Goal: Task Accomplishment & Management: Use online tool/utility

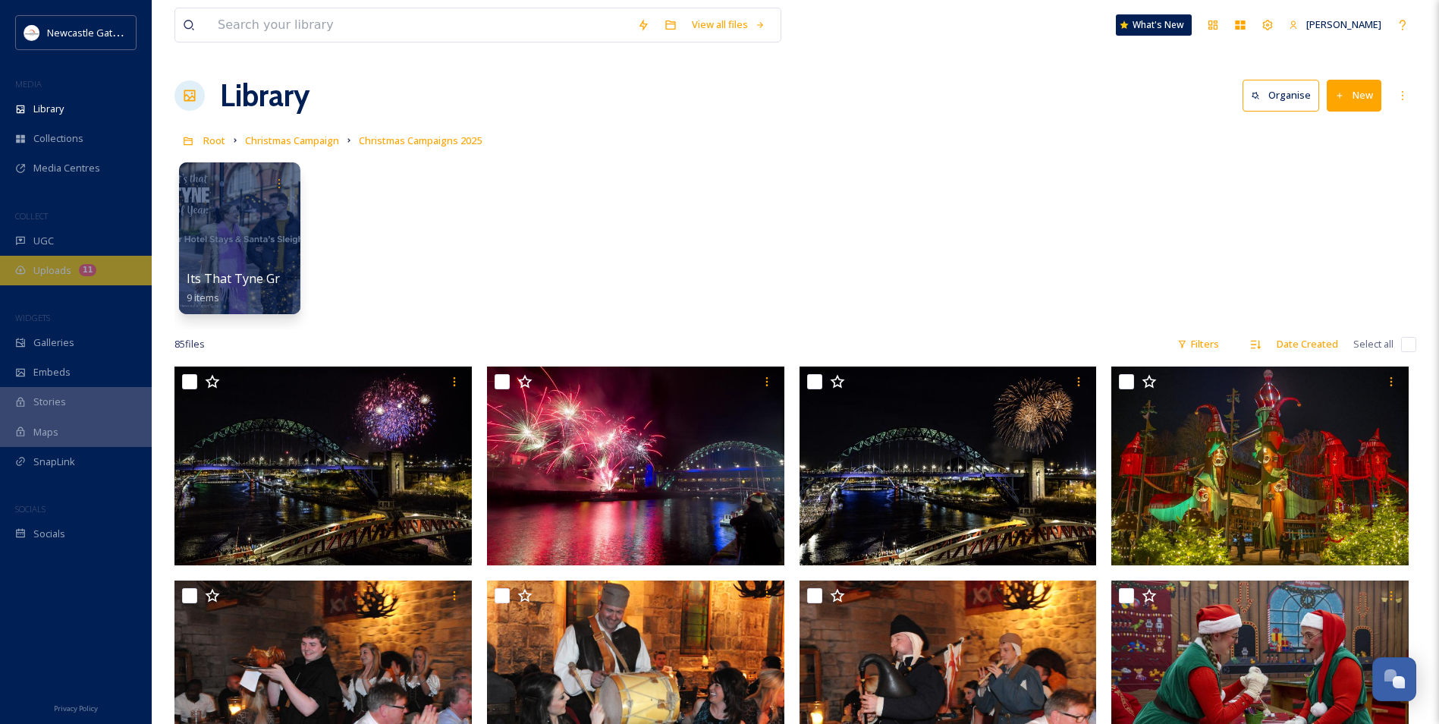
click at [47, 269] on span "Uploads" at bounding box center [52, 270] width 38 height 14
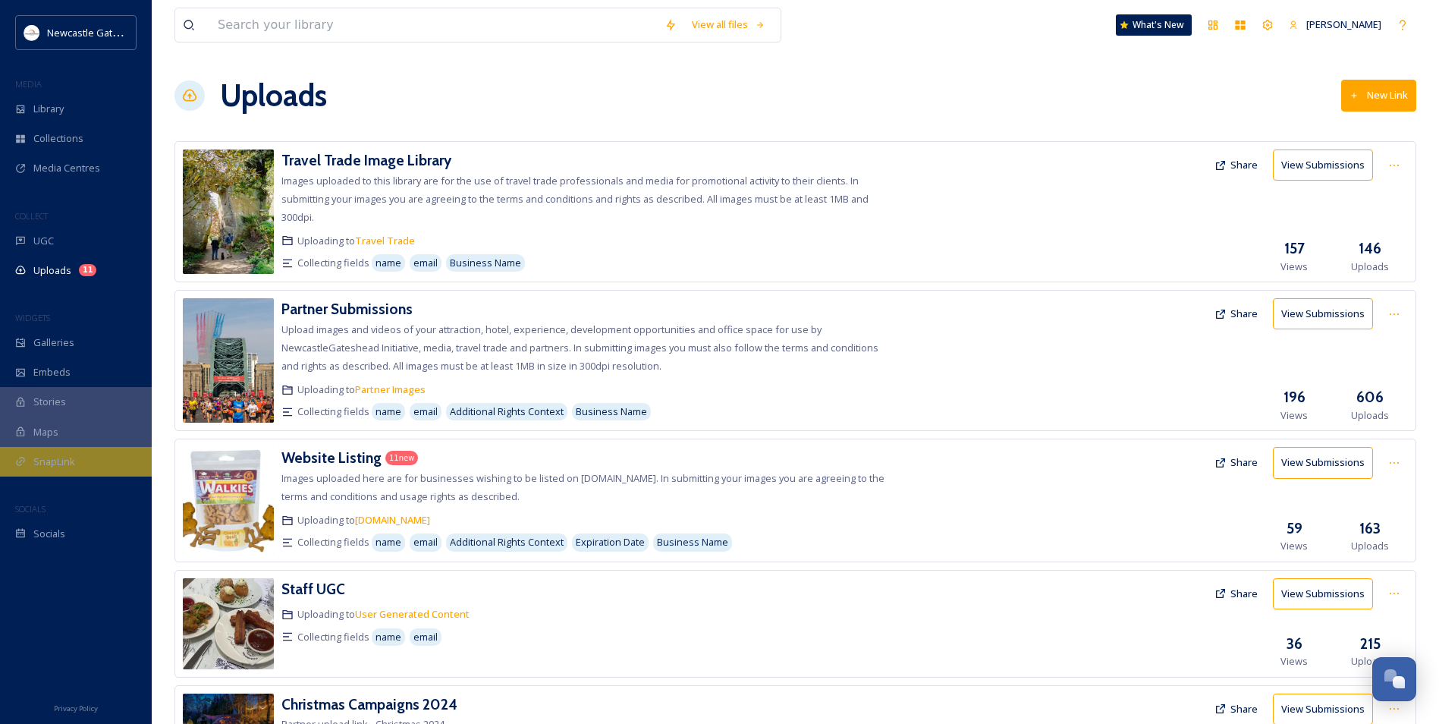
click at [79, 462] on div "SnapLink" at bounding box center [76, 462] width 152 height 30
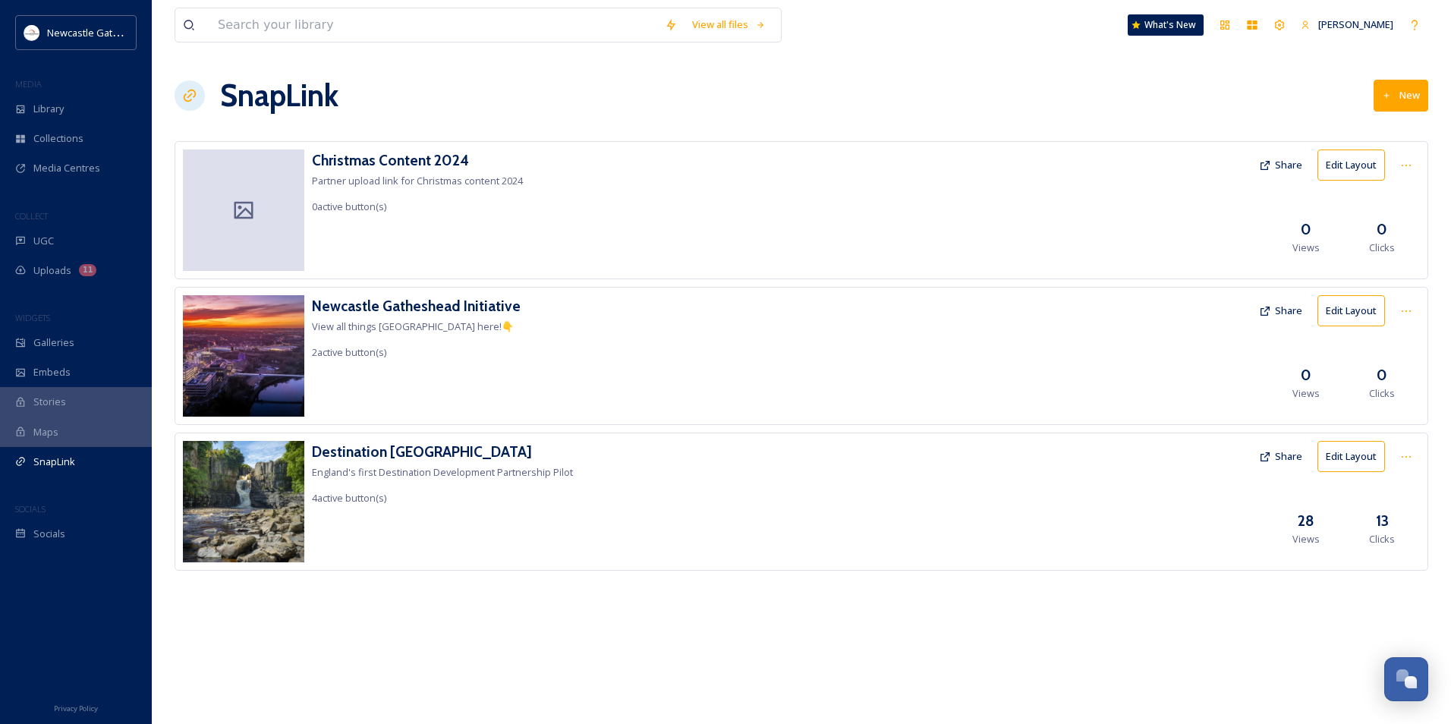
click at [1355, 163] on button "Edit Layout" at bounding box center [1351, 164] width 68 height 31
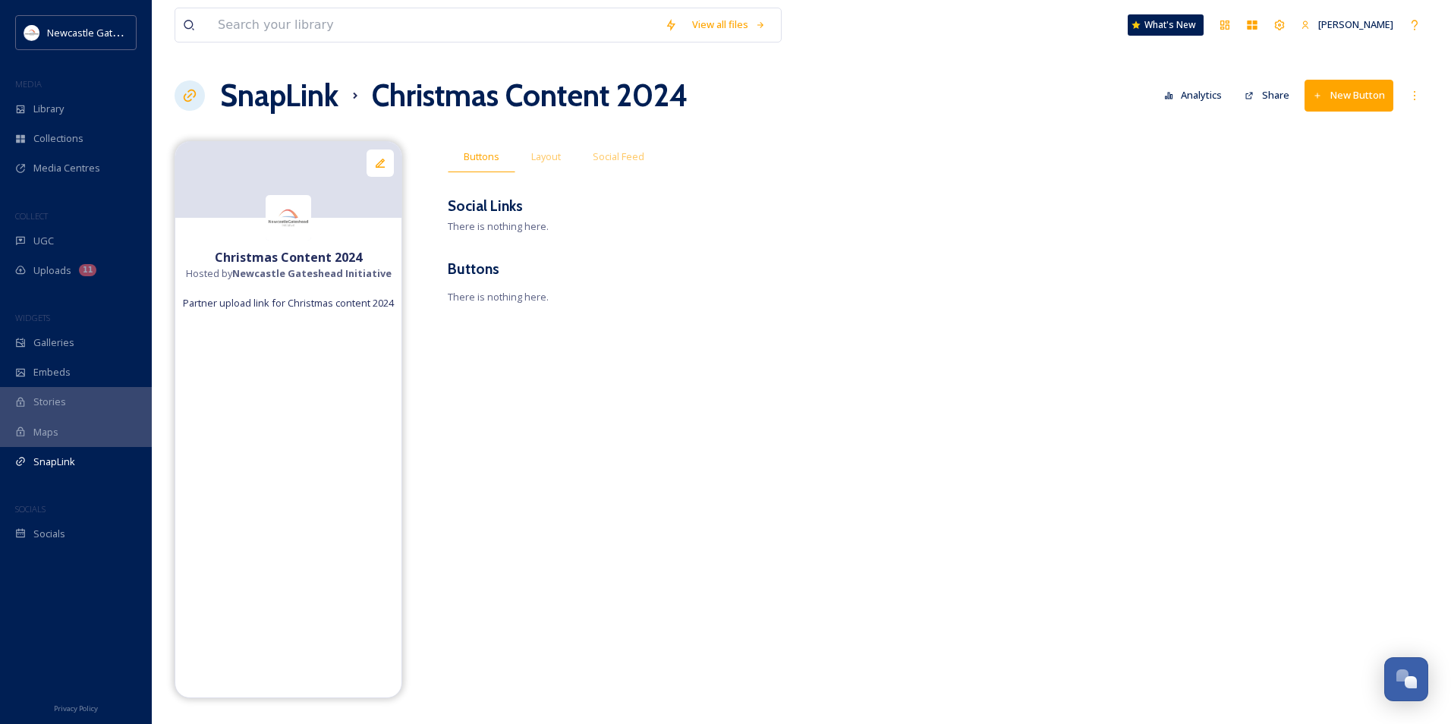
click at [344, 256] on strong "Christmas Content 2024" at bounding box center [288, 257] width 147 height 17
click at [548, 163] on span "Layout" at bounding box center [546, 156] width 30 height 14
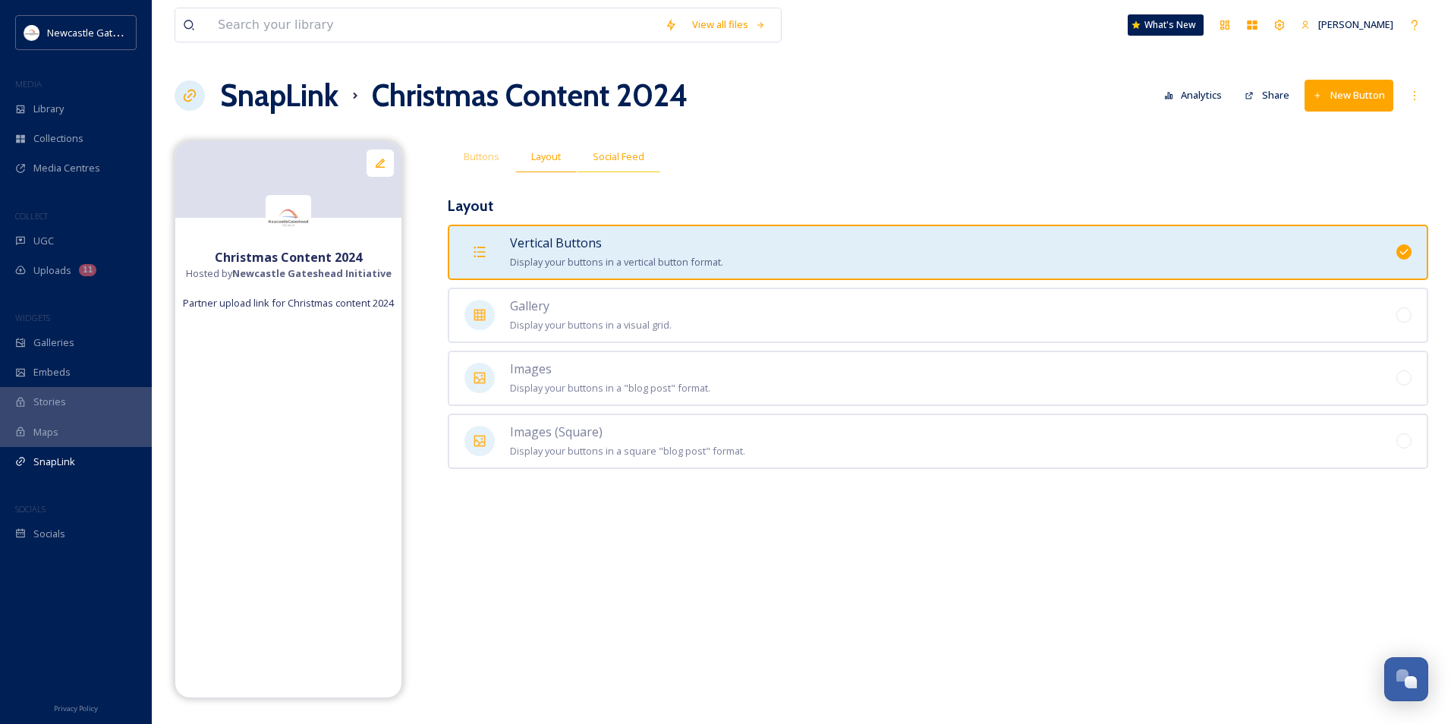
click at [621, 156] on span "Social Feed" at bounding box center [619, 156] width 52 height 14
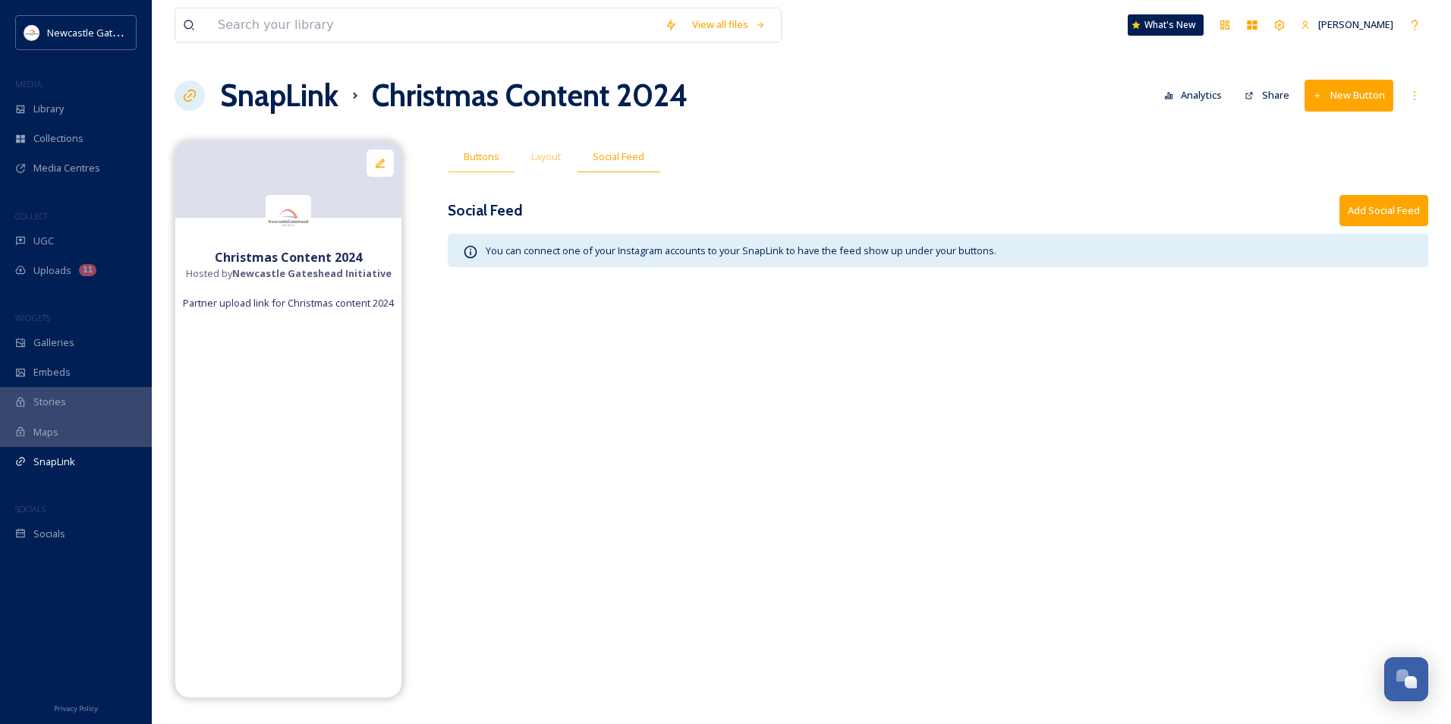
click at [483, 159] on span "Buttons" at bounding box center [482, 156] width 36 height 14
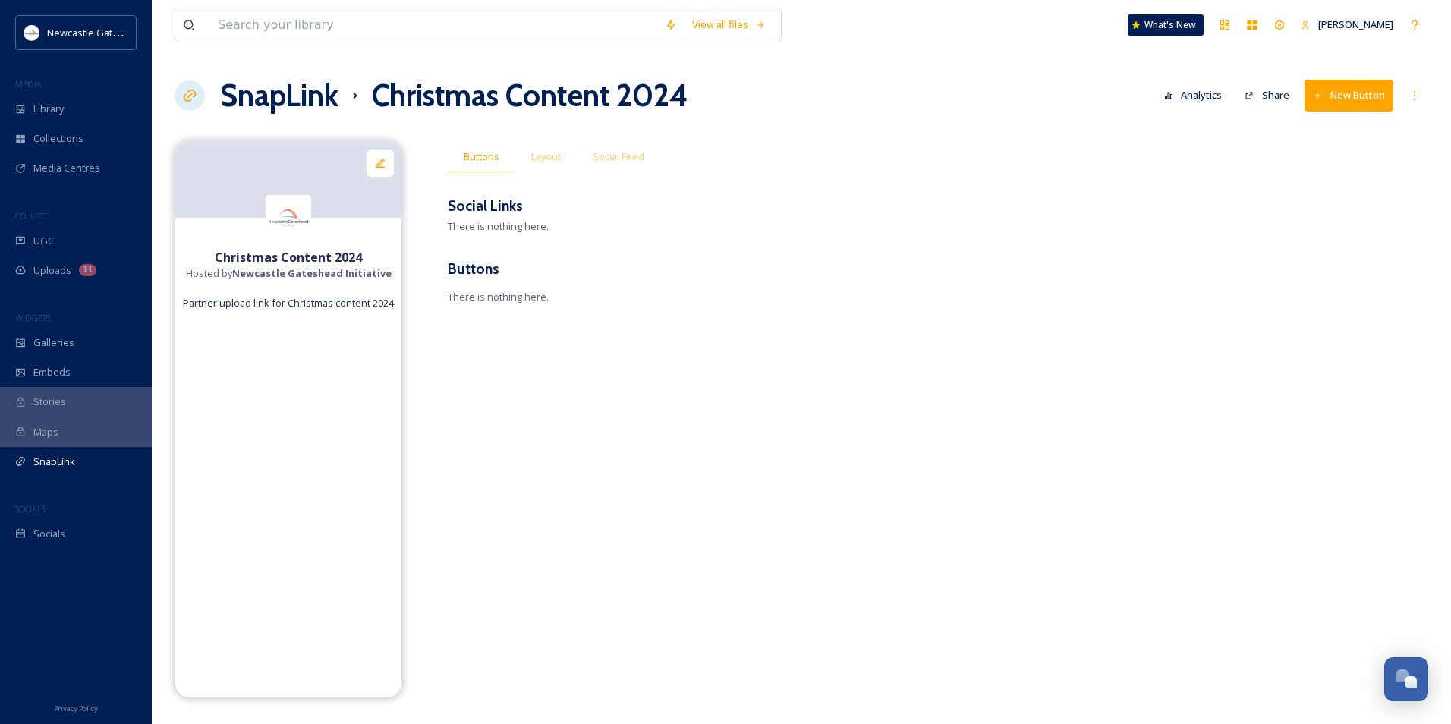
click at [299, 307] on span "Partner upload link for Christmas content 2024" at bounding box center [288, 303] width 211 height 14
drag, startPoint x: 326, startPoint y: 320, endPoint x: 304, endPoint y: 319, distance: 22.0
click at [304, 310] on span "Partner upload link for Christmas content 2024" at bounding box center [288, 303] width 211 height 14
click at [545, 284] on div "Buttons Layout Social Feed Social Links There is nothing here. Buttons There is…" at bounding box center [938, 242] width 980 height 203
click at [1408, 96] on icon at bounding box center [1414, 96] width 12 height 12
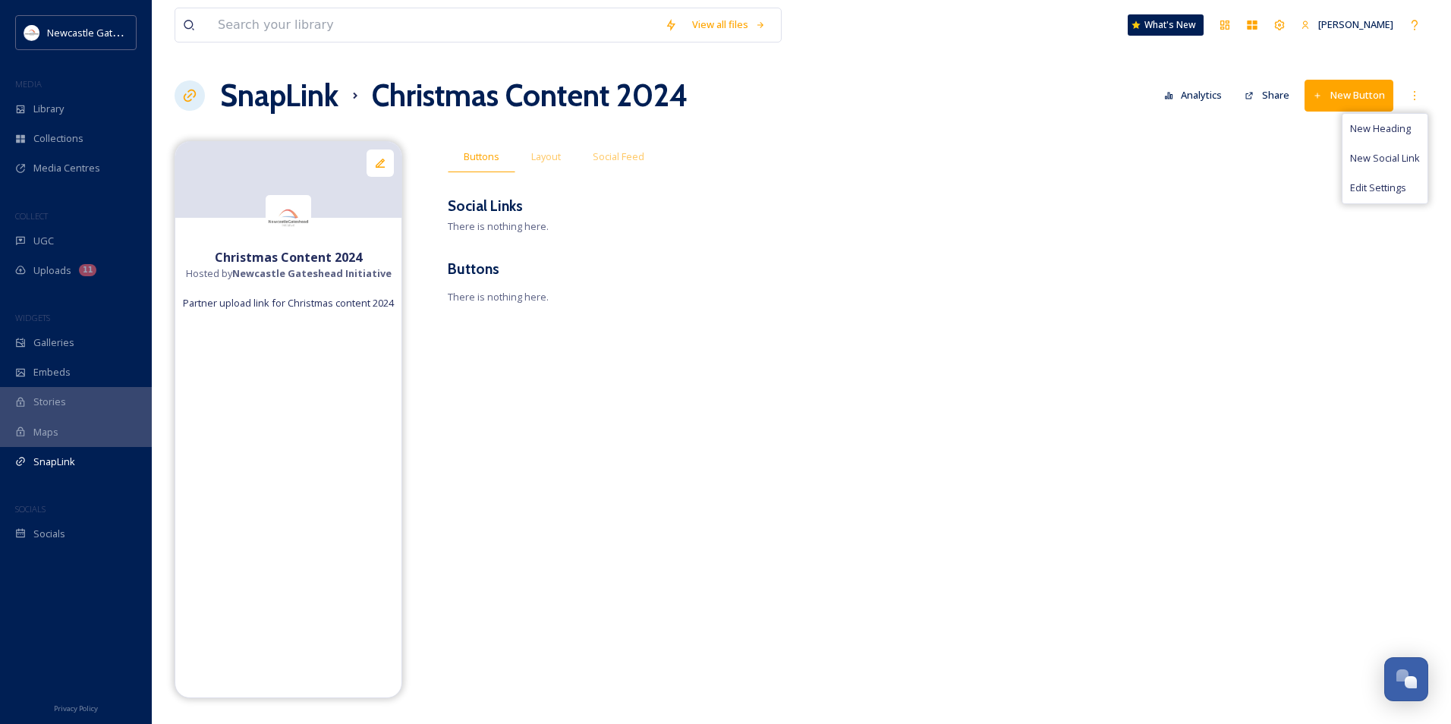
click at [916, 168] on div "Buttons Layout Social Feed" at bounding box center [938, 156] width 980 height 31
click at [539, 155] on span "Layout" at bounding box center [546, 156] width 30 height 14
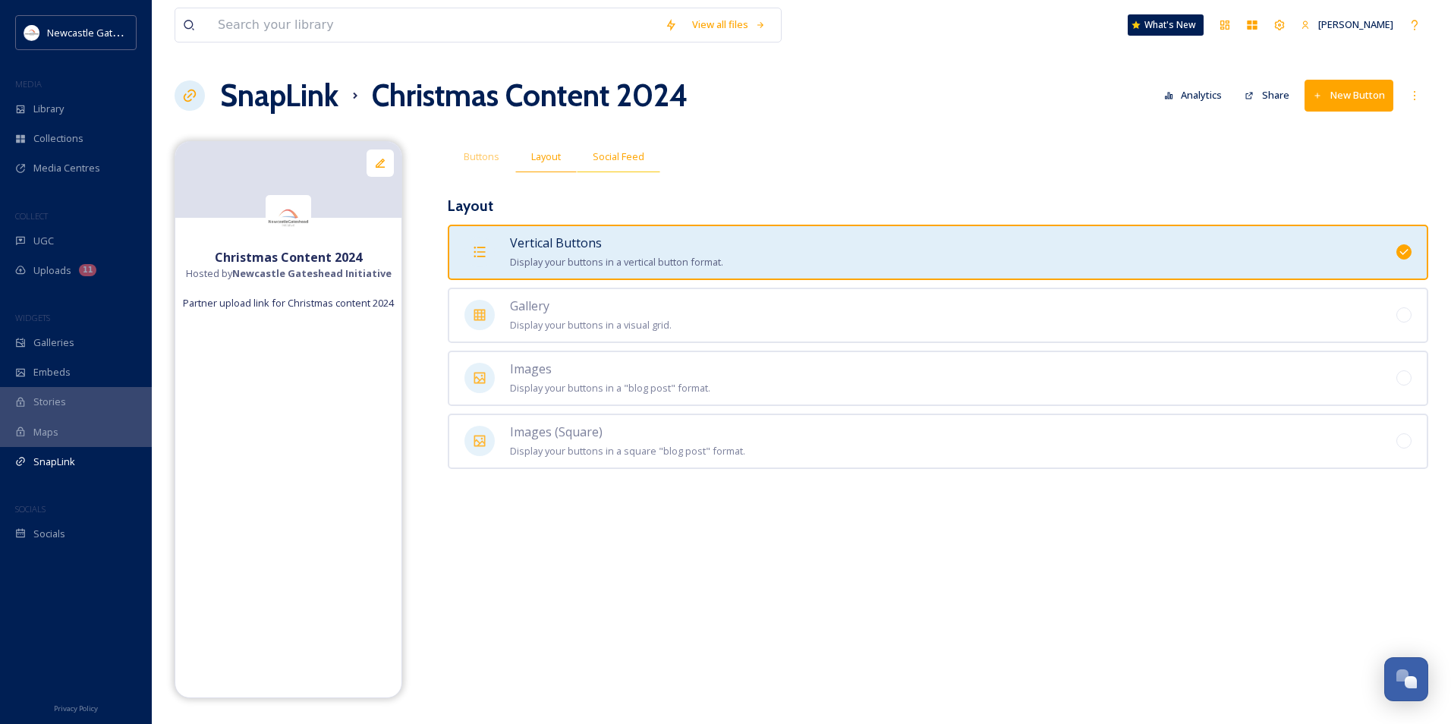
click at [618, 156] on span "Social Feed" at bounding box center [619, 156] width 52 height 14
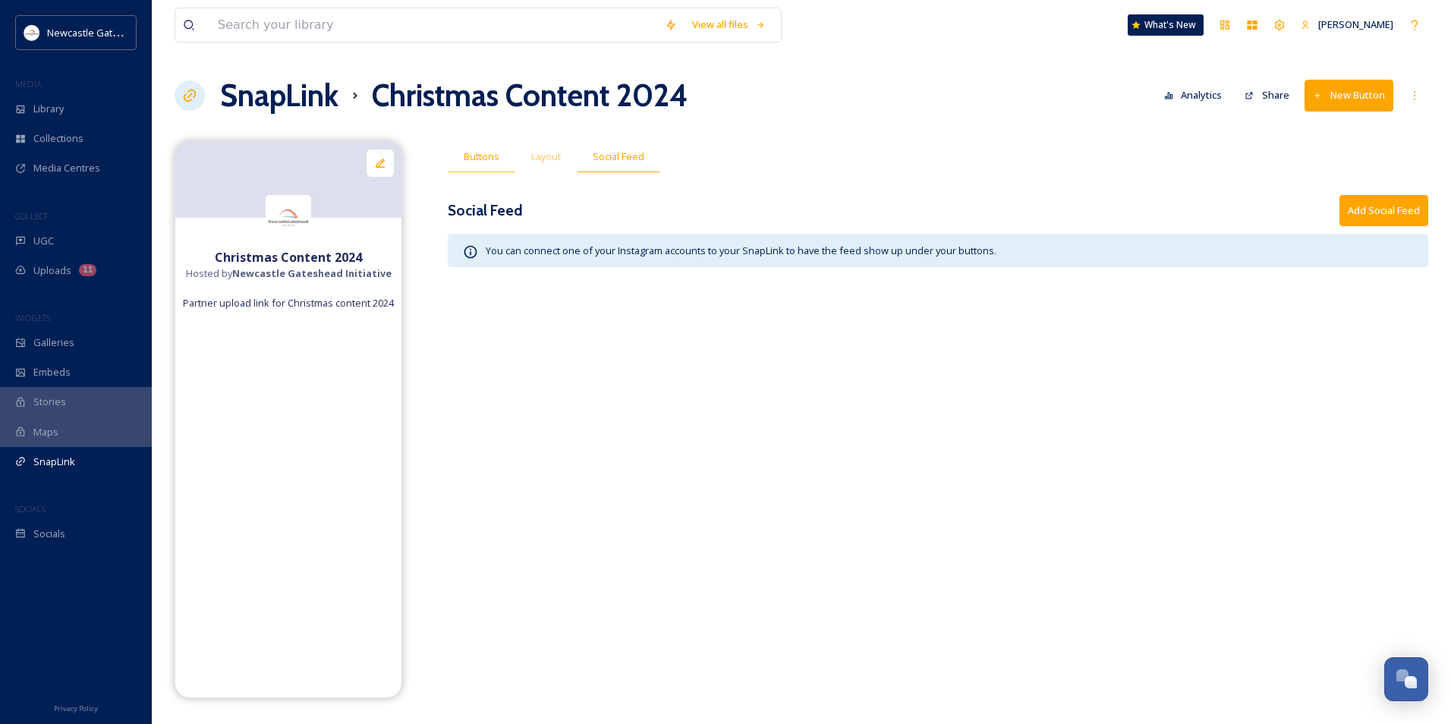
click at [473, 157] on span "Buttons" at bounding box center [482, 156] width 36 height 14
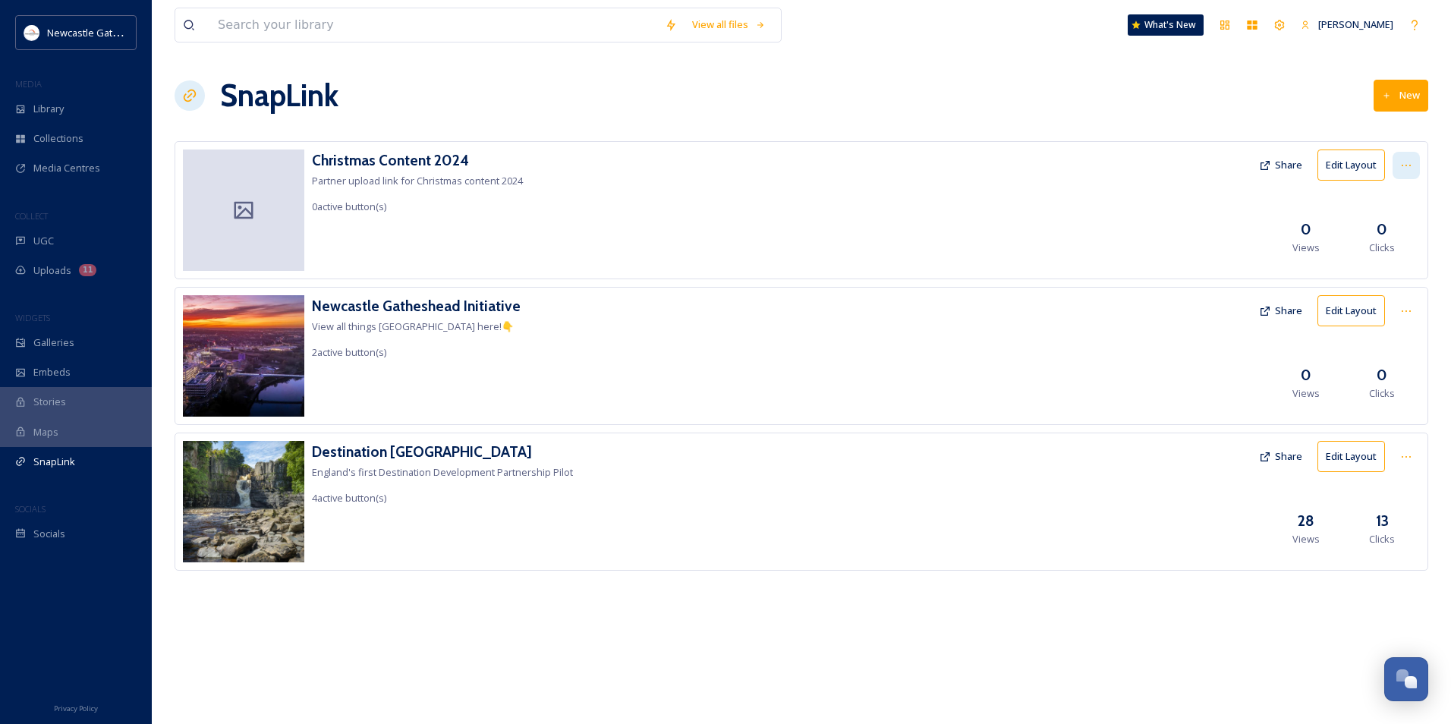
click at [1403, 165] on icon at bounding box center [1406, 165] width 12 height 12
click at [1386, 224] on span "Edit Settings" at bounding box center [1373, 228] width 56 height 14
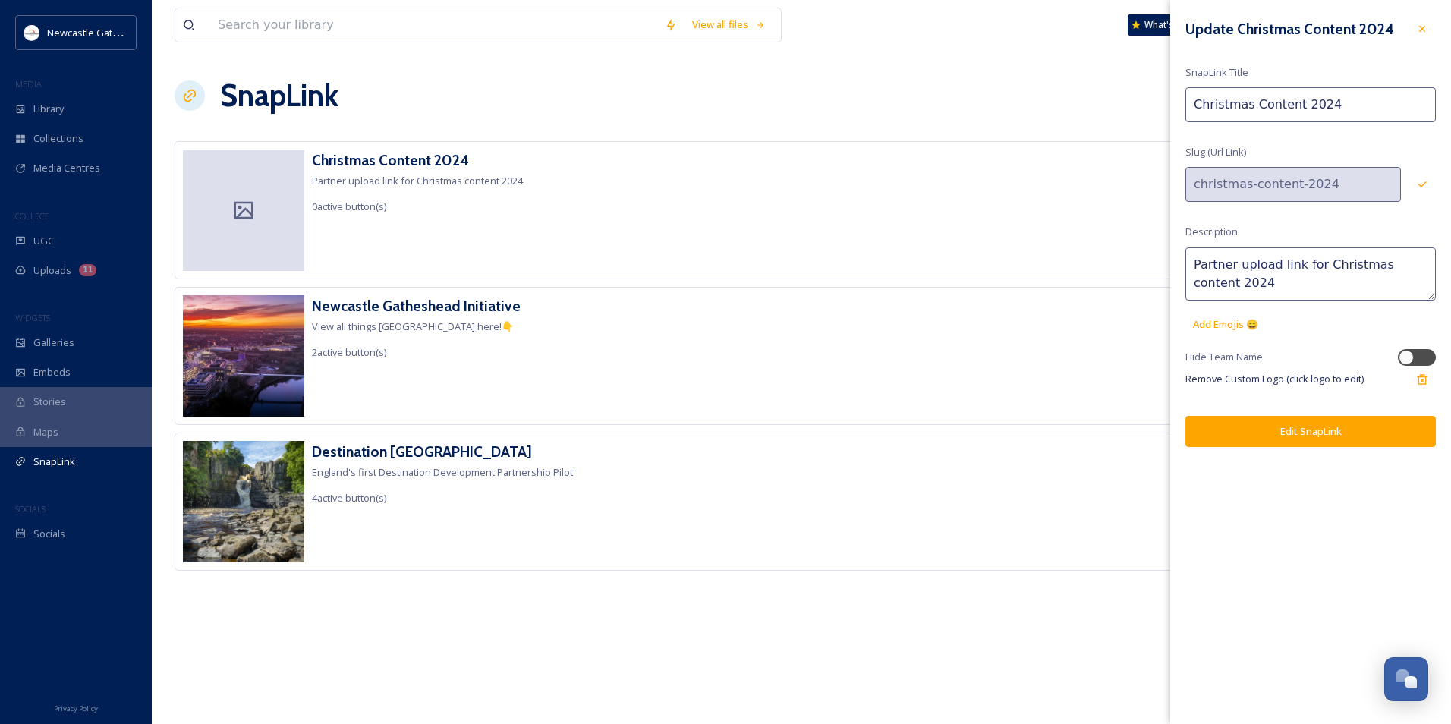
click at [1341, 102] on input "Christmas Content 2024" at bounding box center [1310, 104] width 250 height 35
type input "Christmas Content 2025"
click at [1434, 183] on div at bounding box center [1421, 184] width 27 height 27
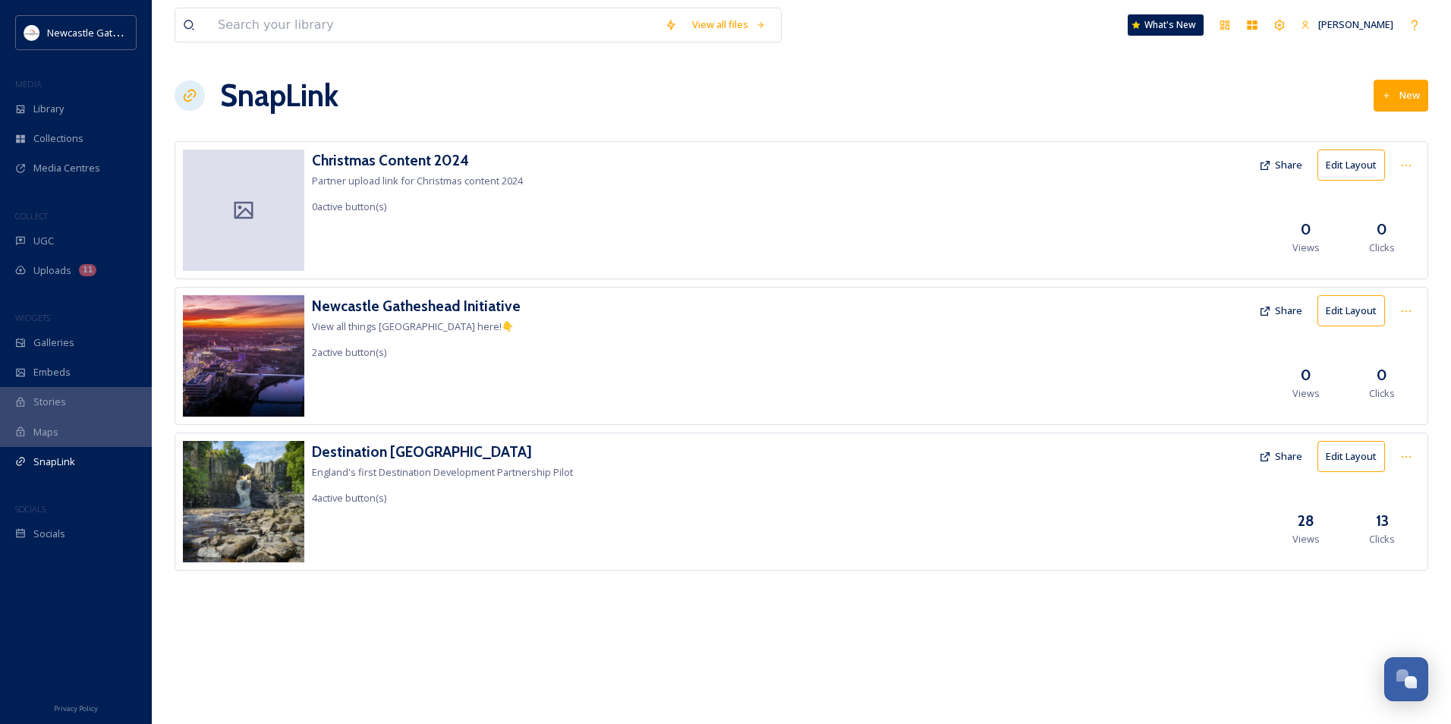
click at [1041, 112] on div "SnapLink New" at bounding box center [801, 96] width 1253 height 46
click at [1404, 160] on icon at bounding box center [1406, 165] width 12 height 12
click at [1374, 274] on span "Delete" at bounding box center [1360, 273] width 30 height 14
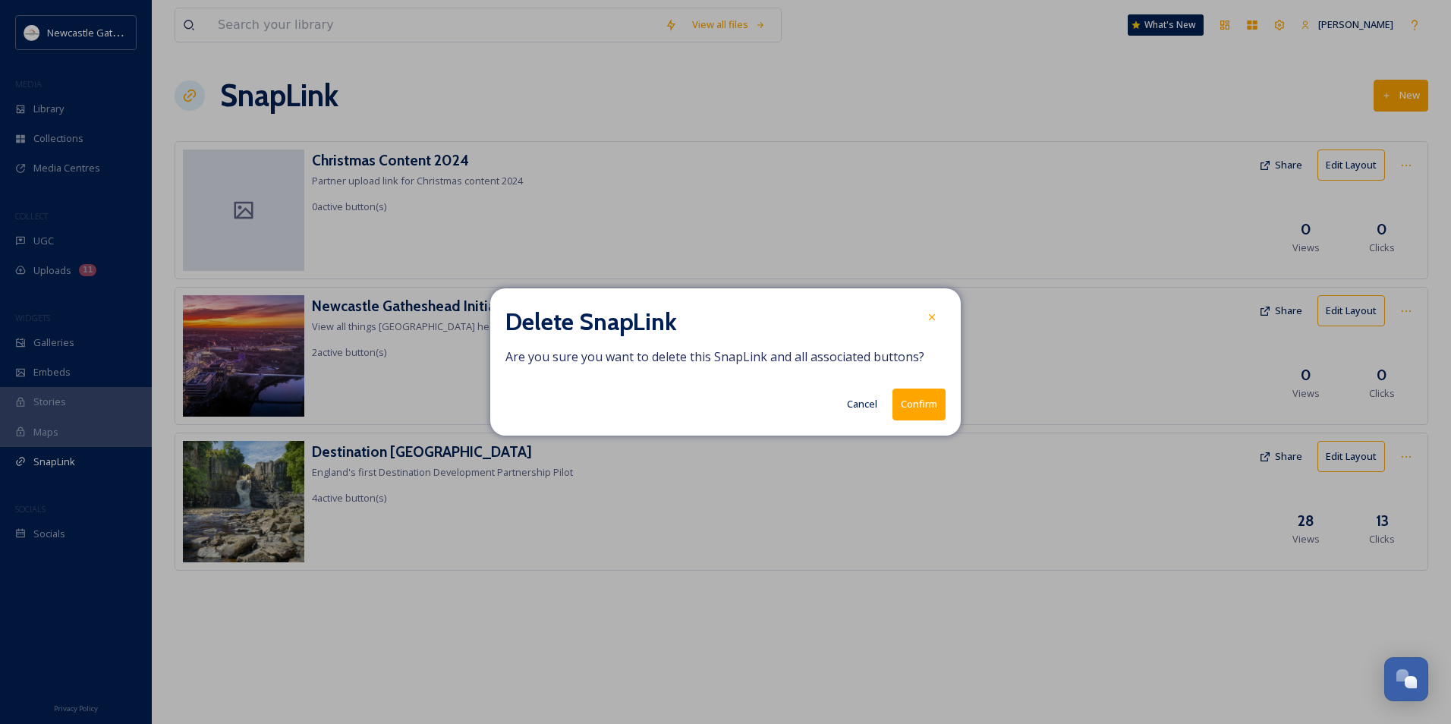
click at [944, 408] on button "Confirm" at bounding box center [918, 403] width 53 height 31
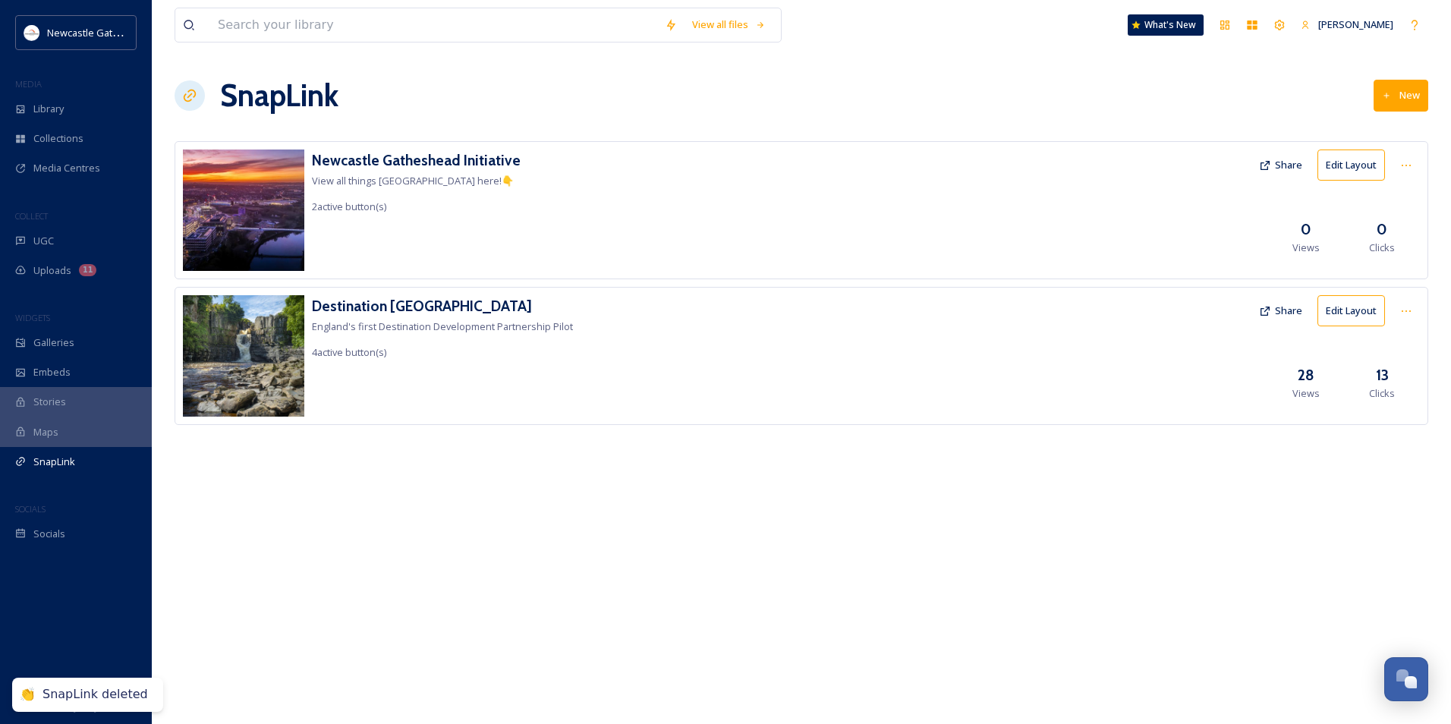
click at [1382, 98] on icon at bounding box center [1387, 96] width 10 height 10
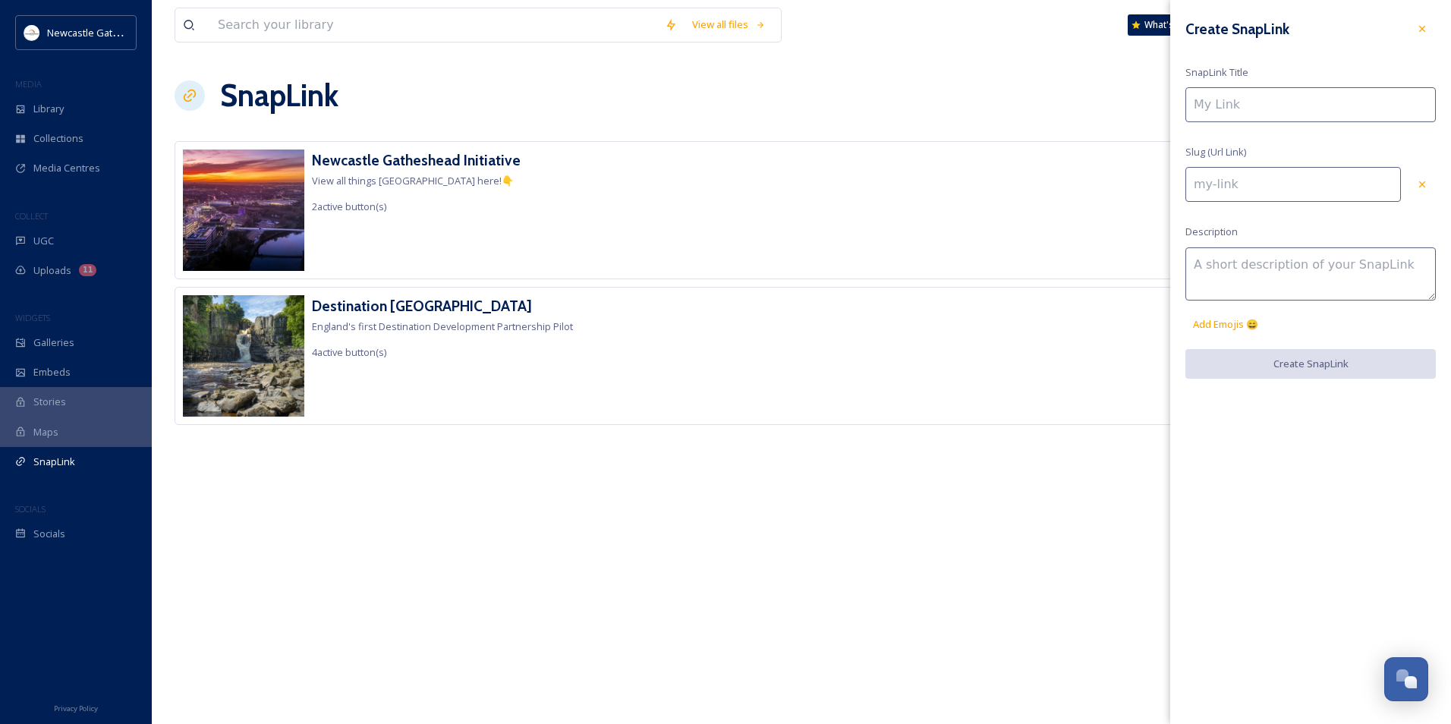
click at [1289, 105] on input at bounding box center [1310, 104] width 250 height 35
type input "C"
type input "c"
type input "CX"
type input "cx"
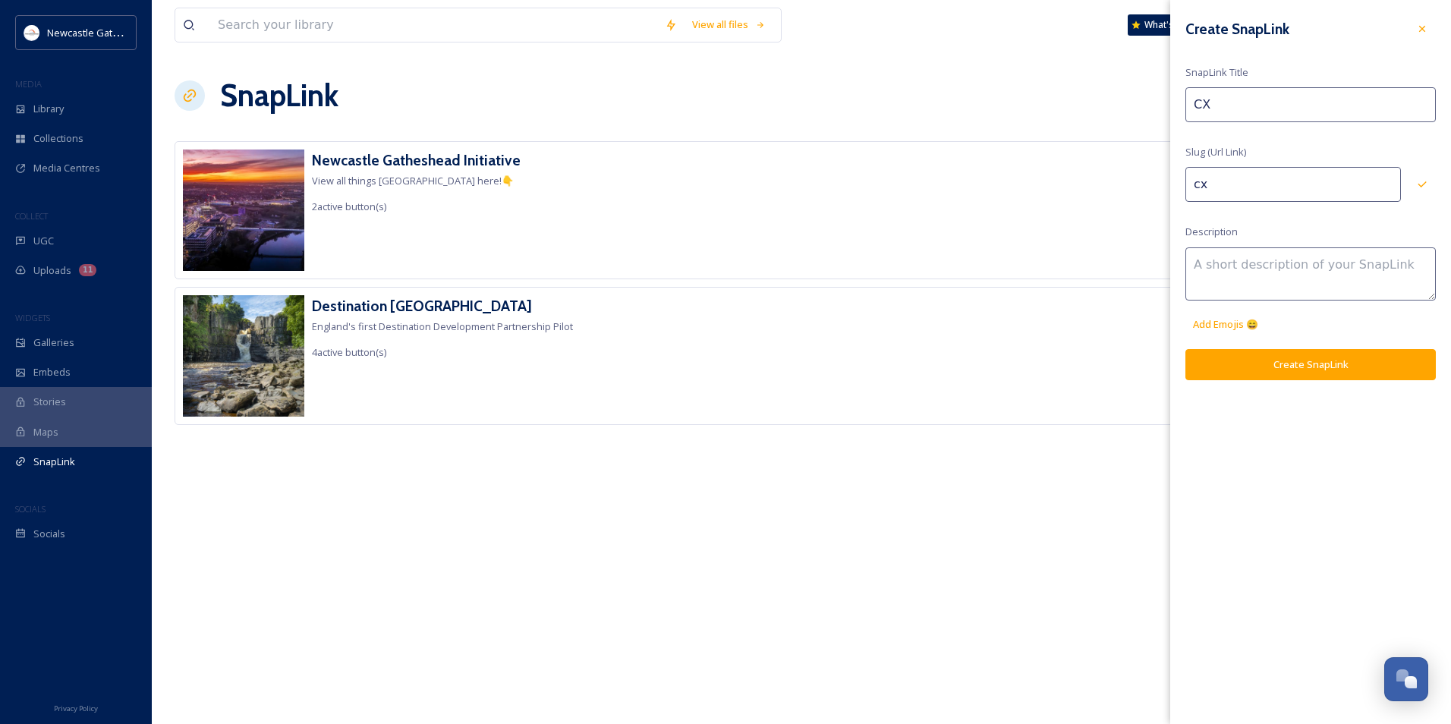
type input "CXh"
type input "cxh"
type input "CX"
type input "cx"
type input "C"
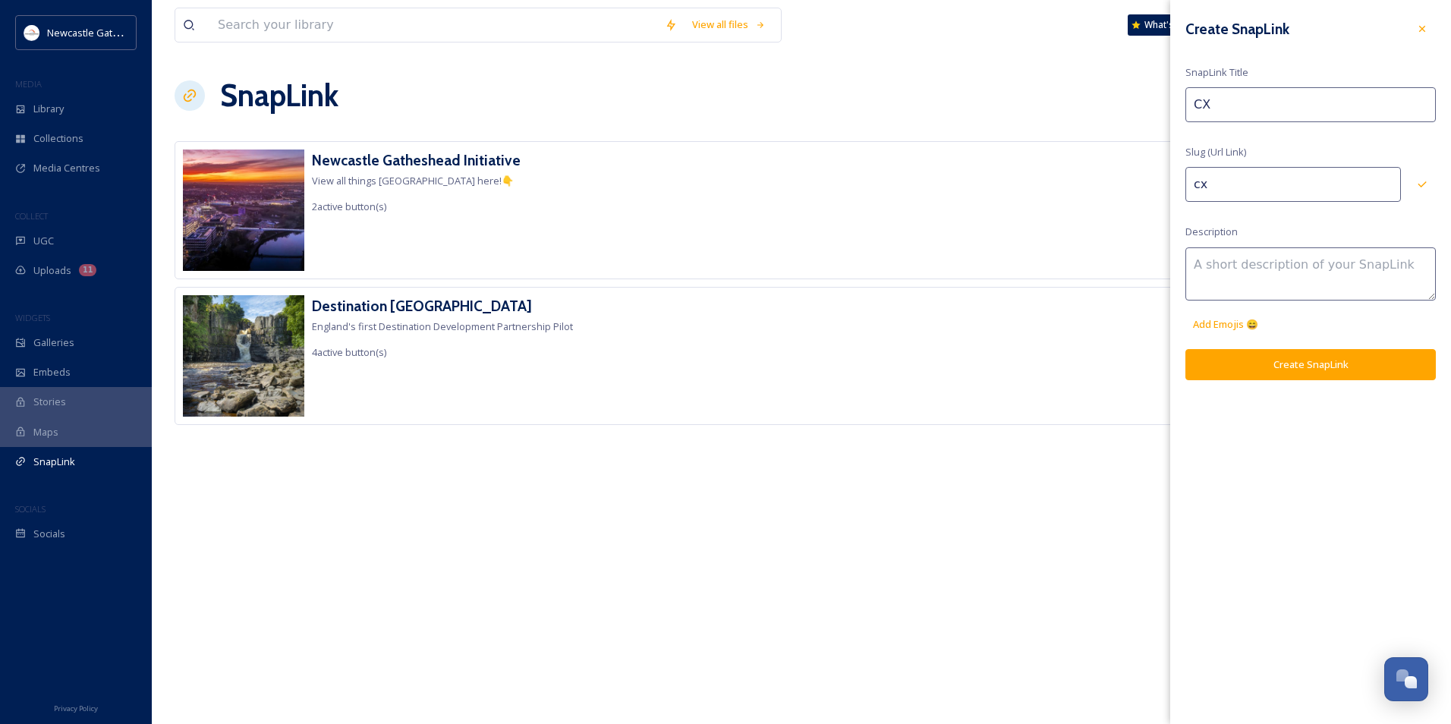
type input "c"
type input "Ch"
type input "ch"
type input "Chr"
type input "chr"
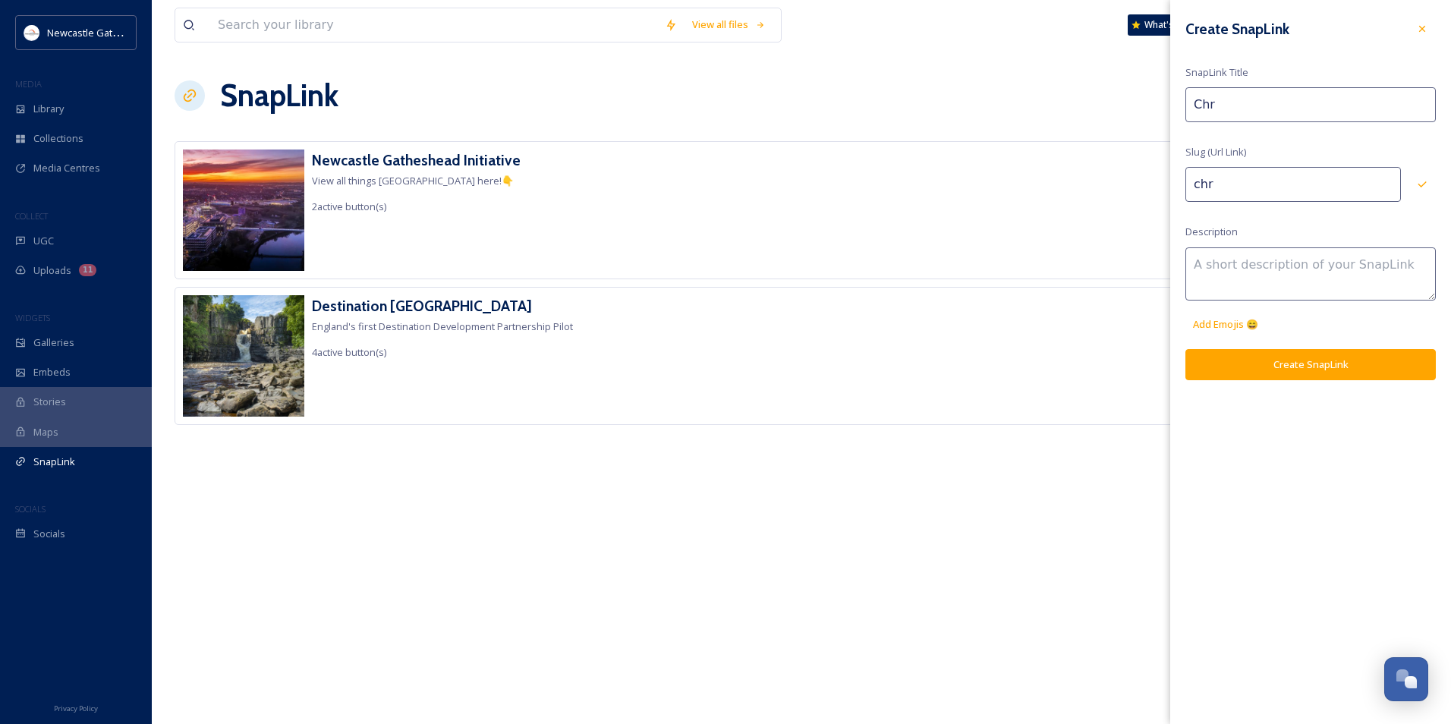
type input "Chri"
type input "chri"
type input "[PERSON_NAME]"
type input "[DEMOGRAPHIC_DATA]"
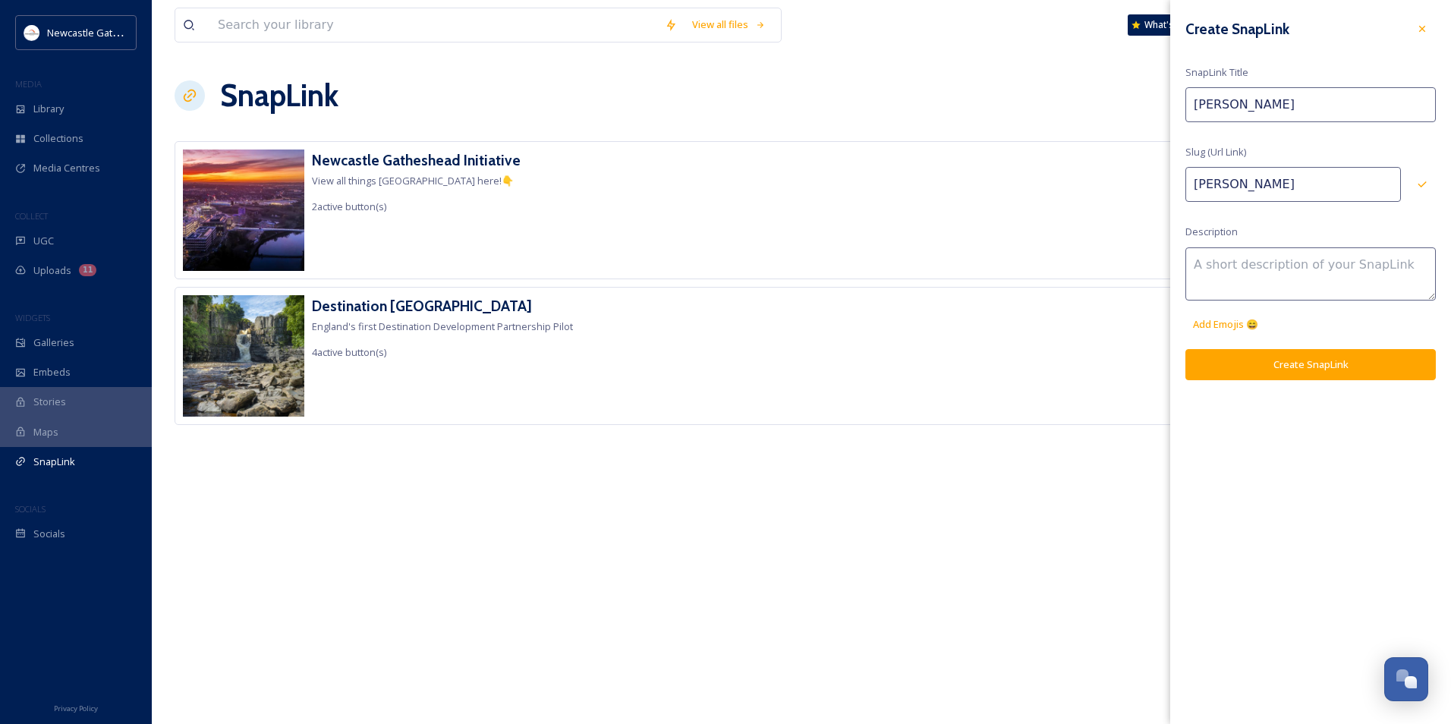
type input "[DEMOGRAPHIC_DATA]"
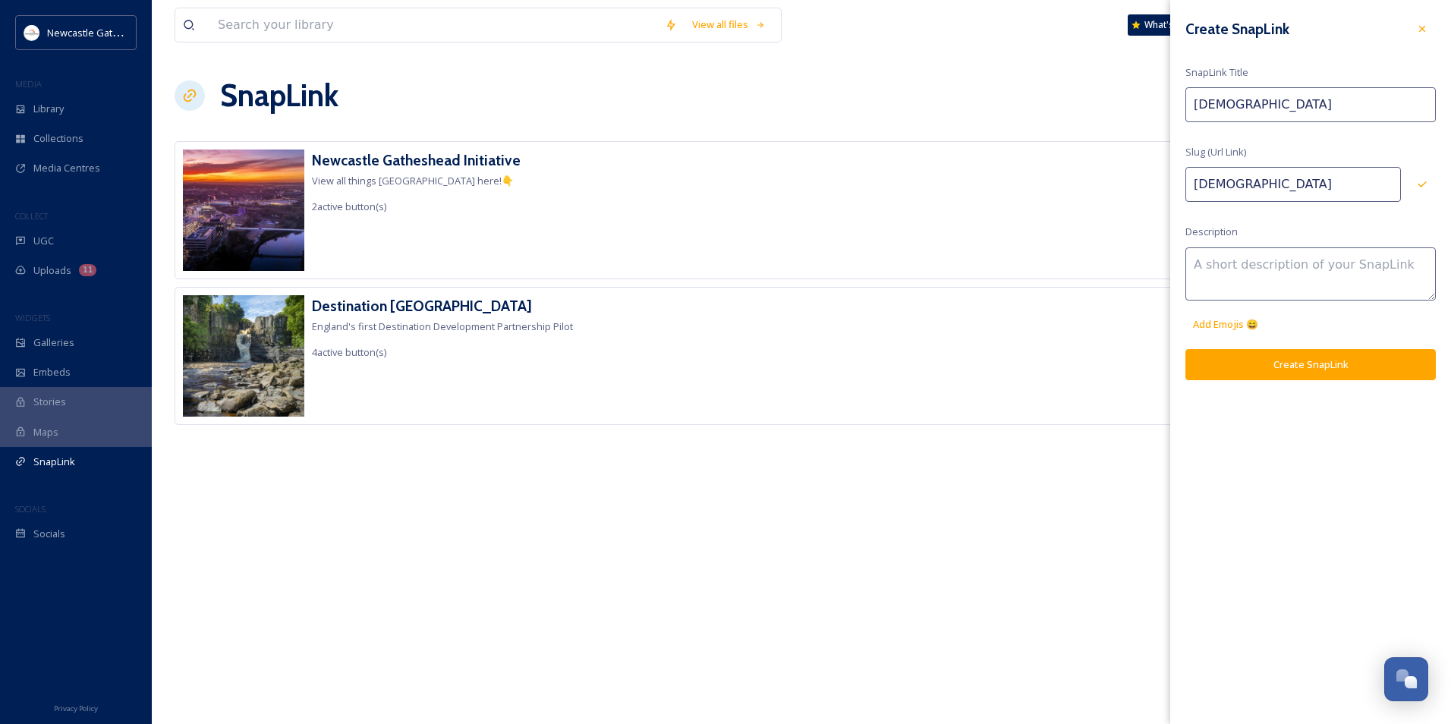
type input "Christmas"
type input "christmas"
type input "Christmas"
type input "christmas-"
click at [1277, 105] on input "Christmas" at bounding box center [1310, 104] width 250 height 35
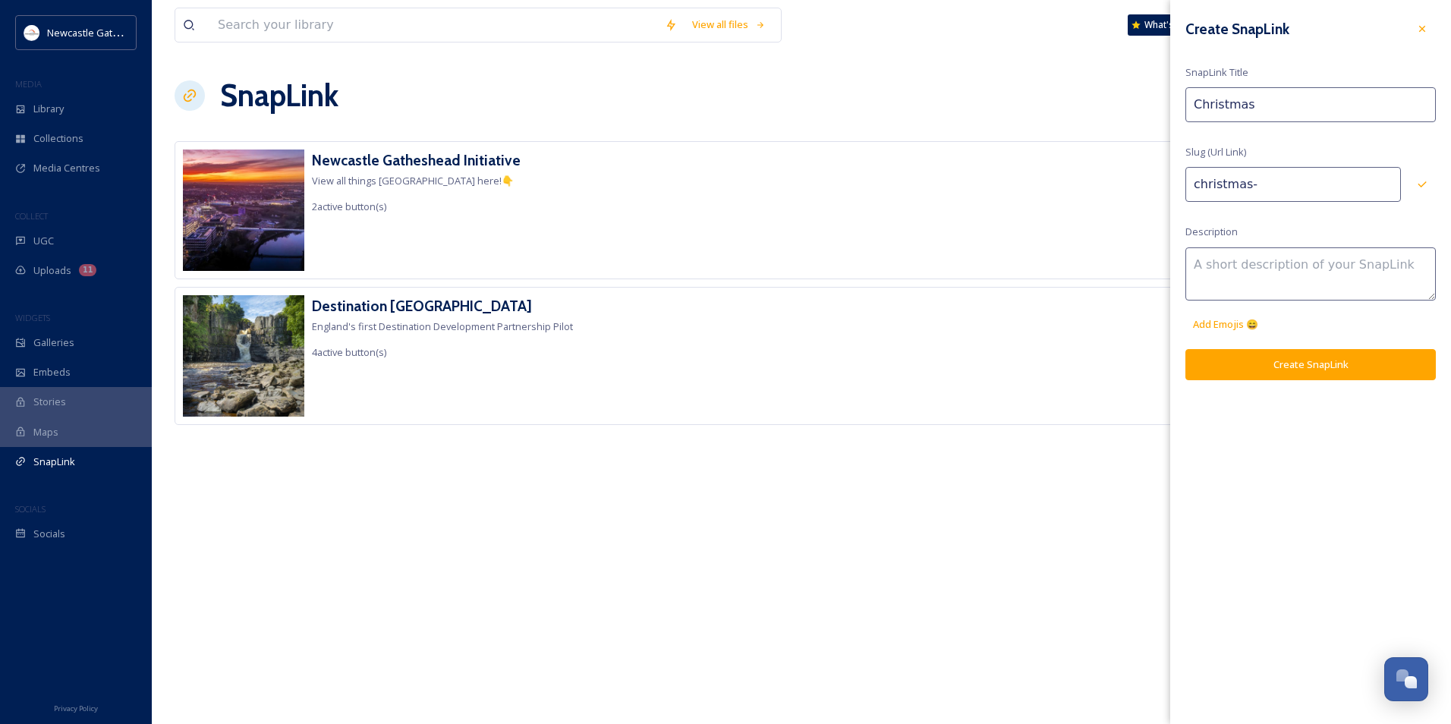
type input "Christmas C"
type input "christmas-c"
type input "Christmas Co"
type input "christmas-co"
type input "Christmas Con"
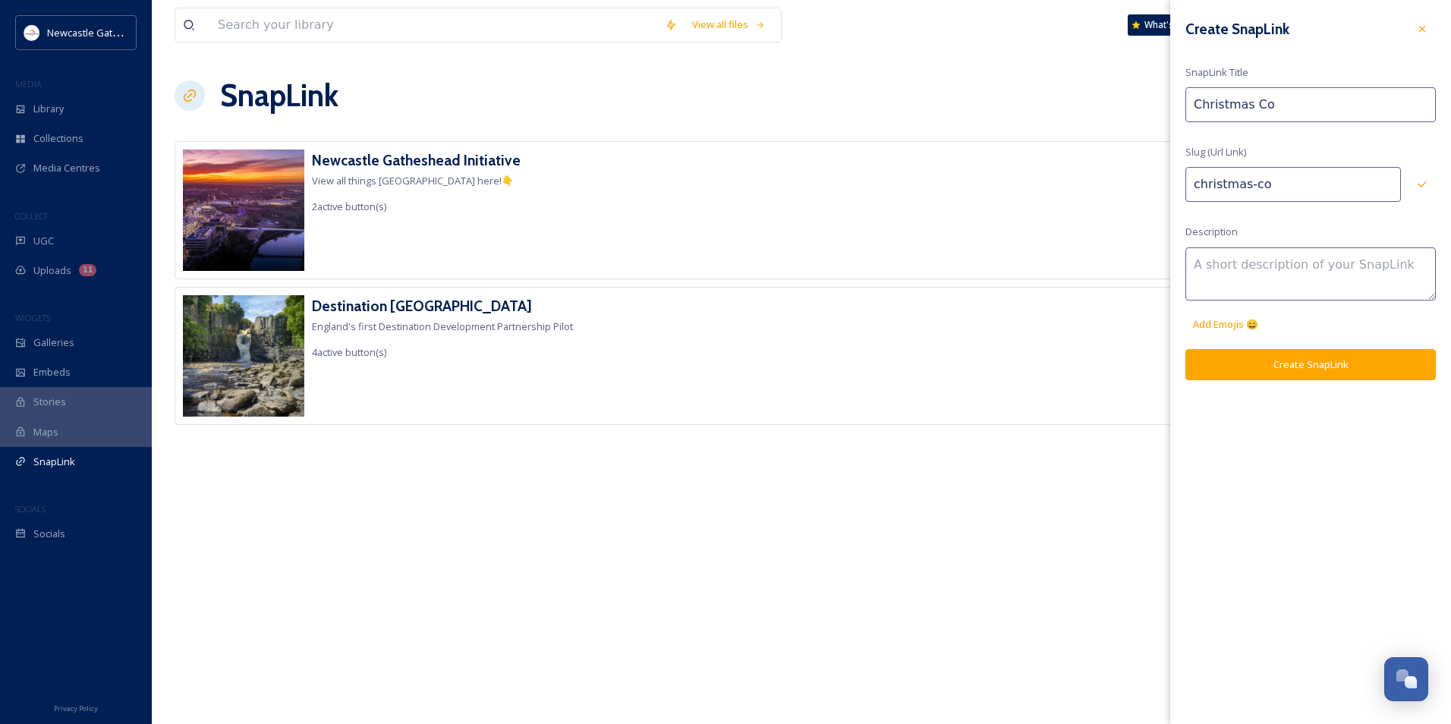
type input "christmas-con"
type input "Christmas Cont"
type input "christmas-cont"
type input "Christmas [PERSON_NAME]"
type input "christmas-[PERSON_NAME]"
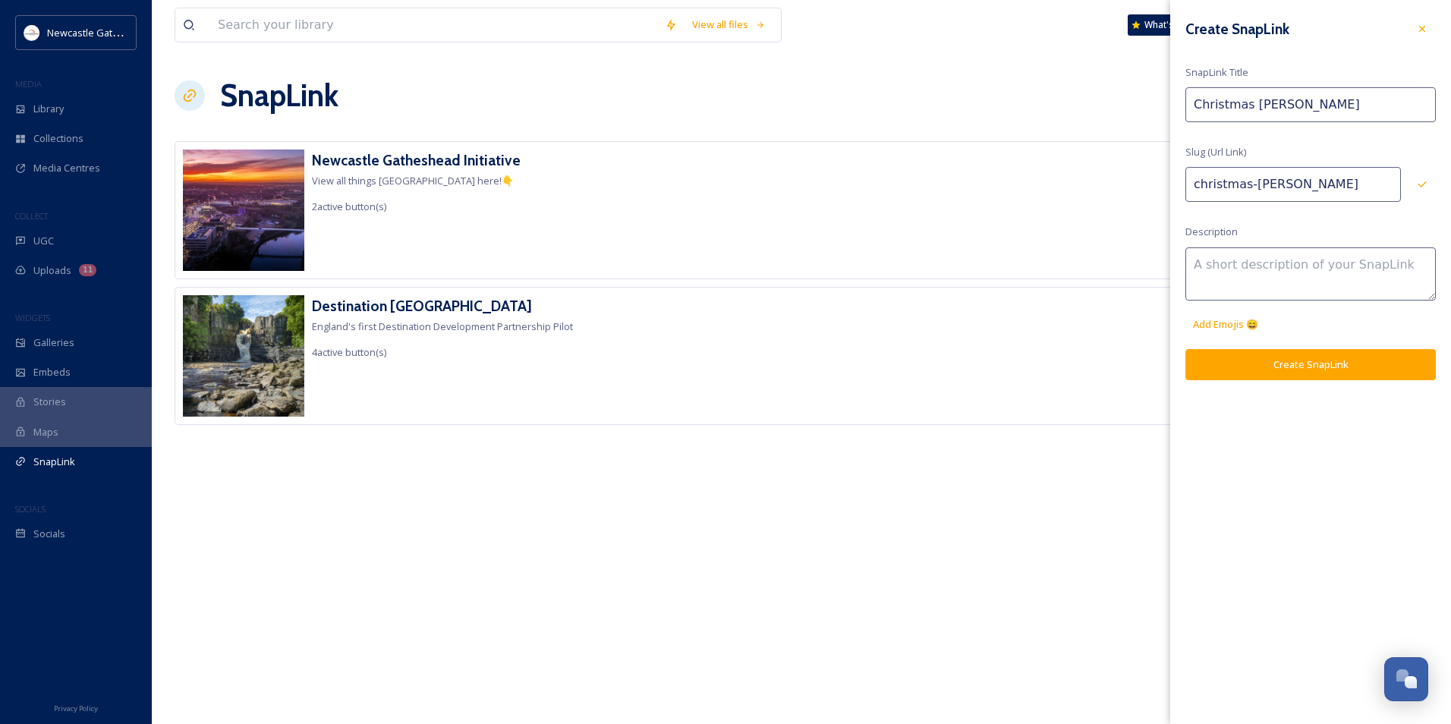
type input "Christmas Conten"
type input "christmas-conten"
type input "Christmas Content"
type input "christmas-content"
type input "Christmas Content"
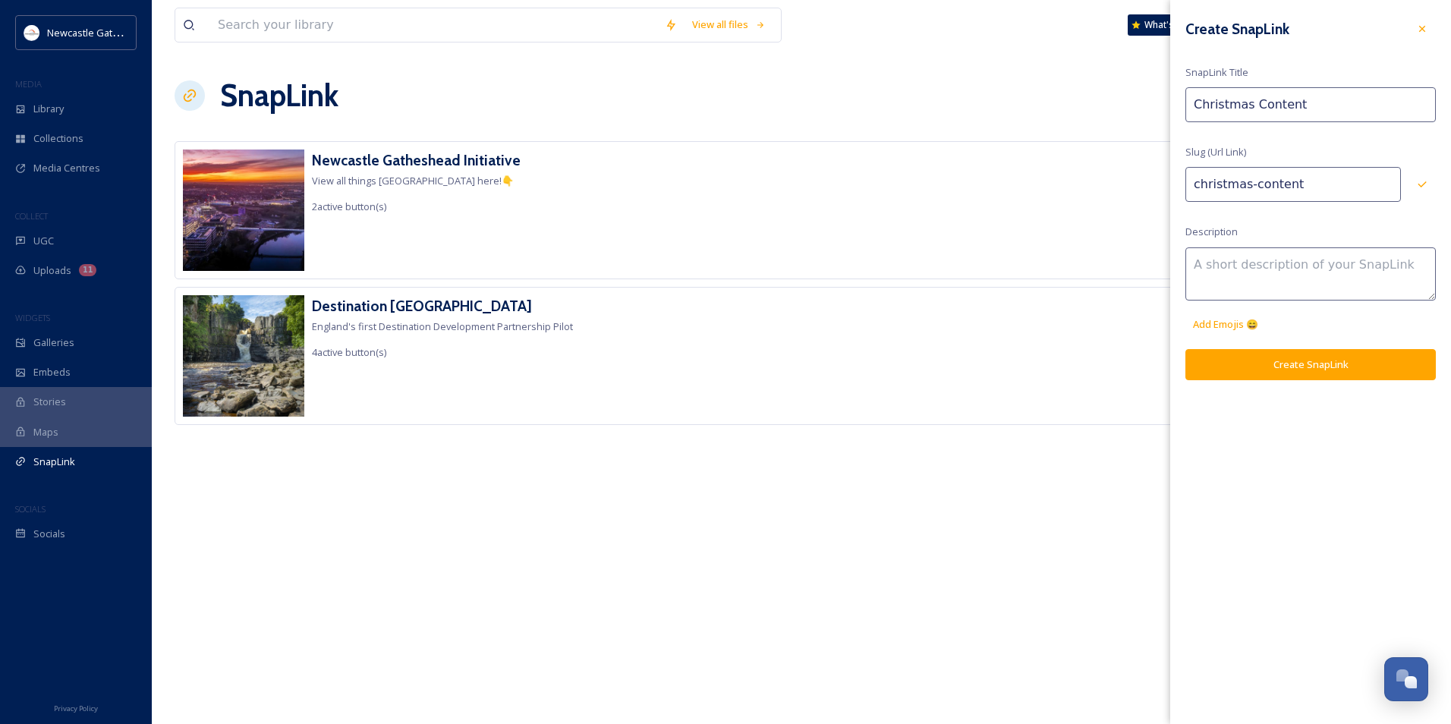
type input "christmas-content-"
type input "Christmas Content 2"
type input "christmas-content-2"
type input "Christmas Content 20"
type input "christmas-content-20"
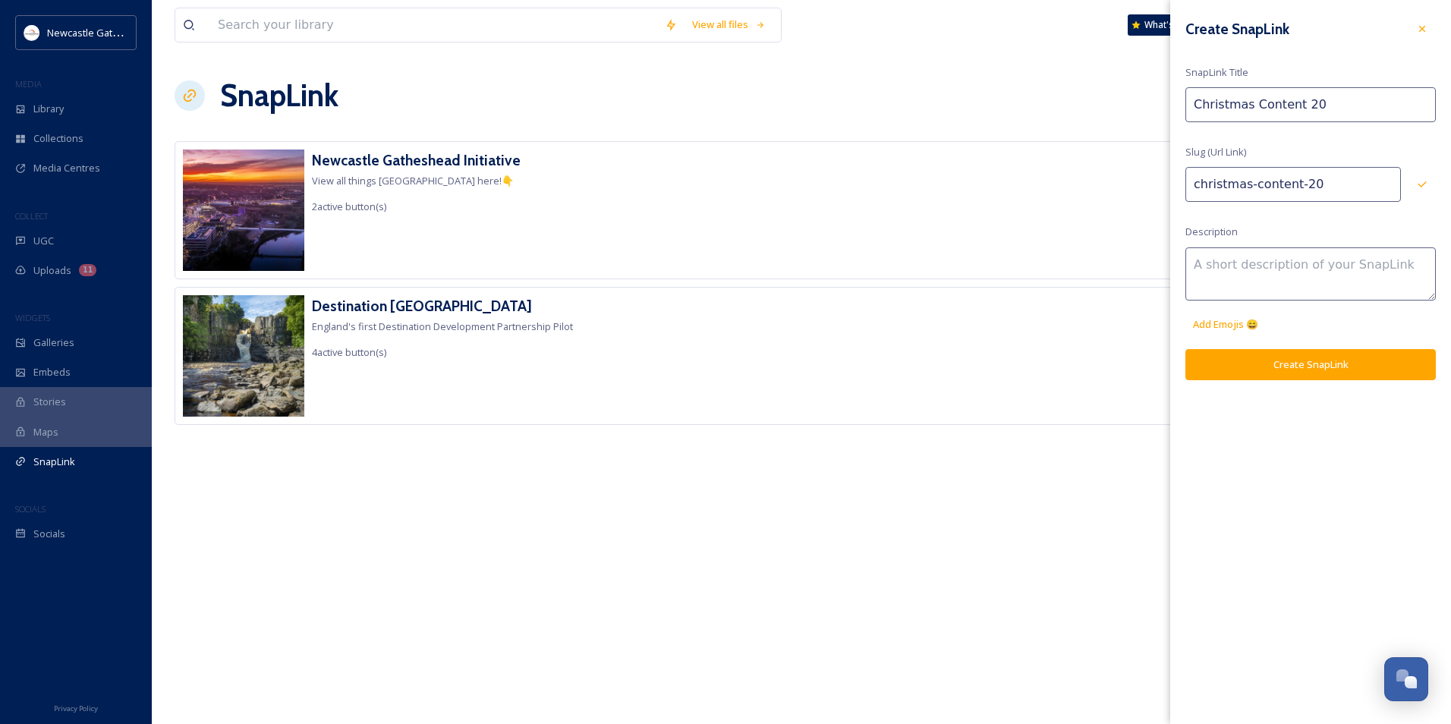
type input "Christmas Content 202"
type input "christmas-content-202"
type input "Christmas Content 2025"
type input "christmas-content-2025"
click at [1194, 112] on input "Christmas Content 2025" at bounding box center [1310, 104] width 250 height 35
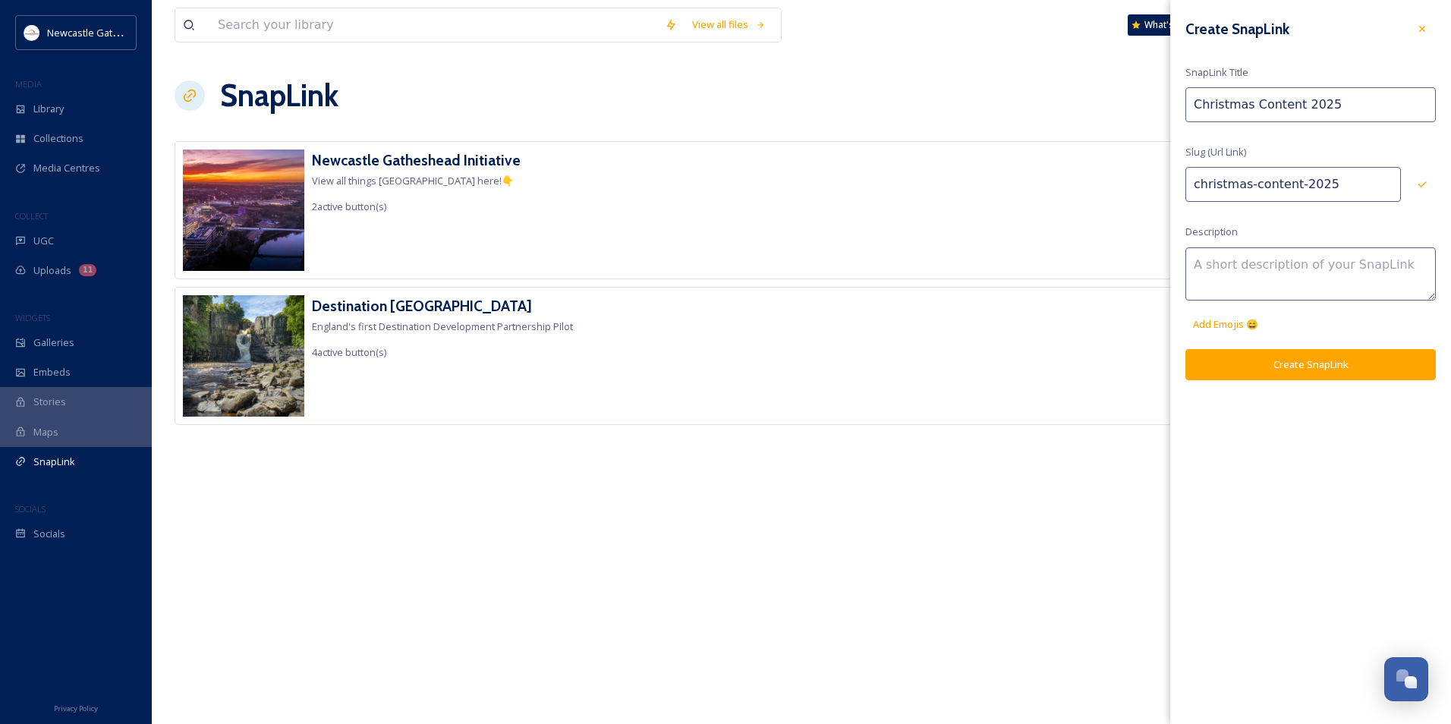
type input "PChristmas Content 2025"
type input "pchristmas-content-2025"
type input "PaChristmas Content 2025"
type input "pachristmas-content-2025"
type input "ParChristmas Content 2025"
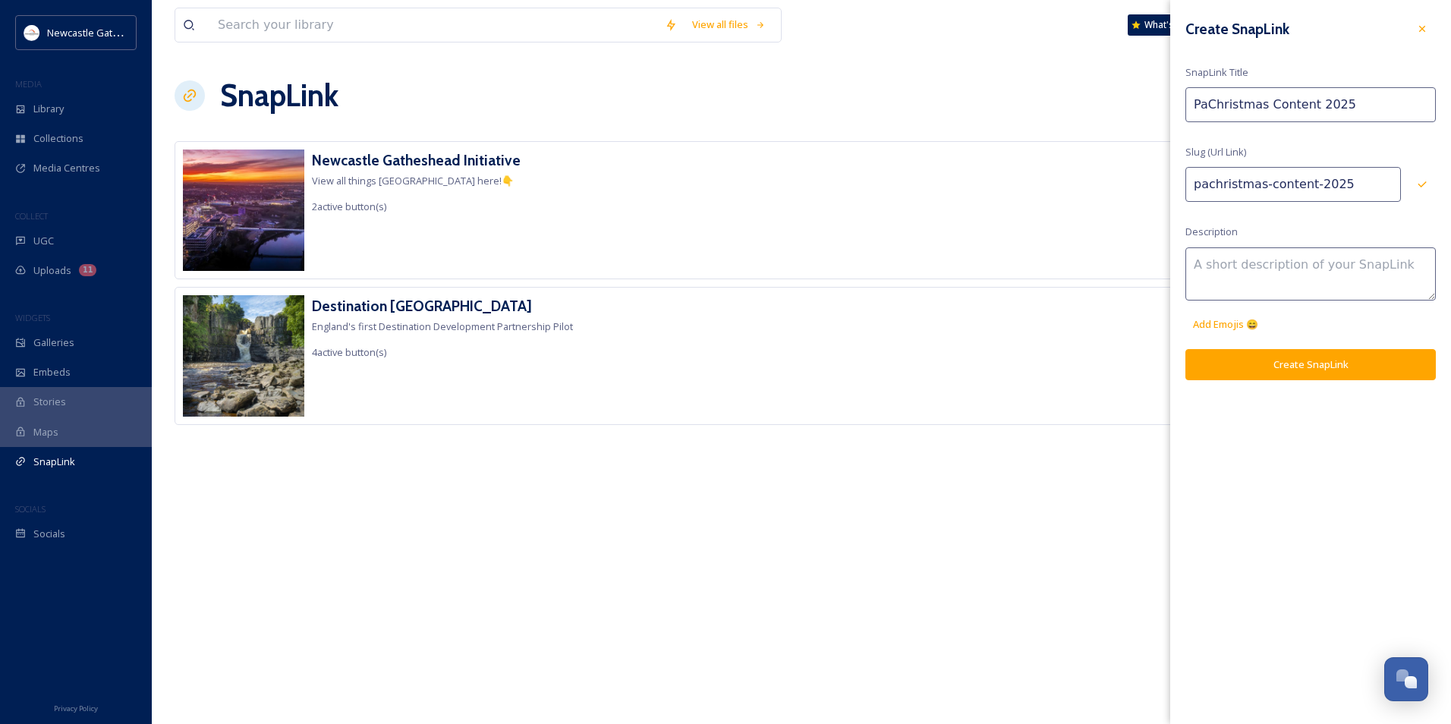
type input "parchristmas-content-2025"
type input "[DEMOGRAPHIC_DATA] Content 2025"
type input "partchristmas-content-2025"
type input "PartnChristmas Content 2025"
type input "partnchristmas-content-2025"
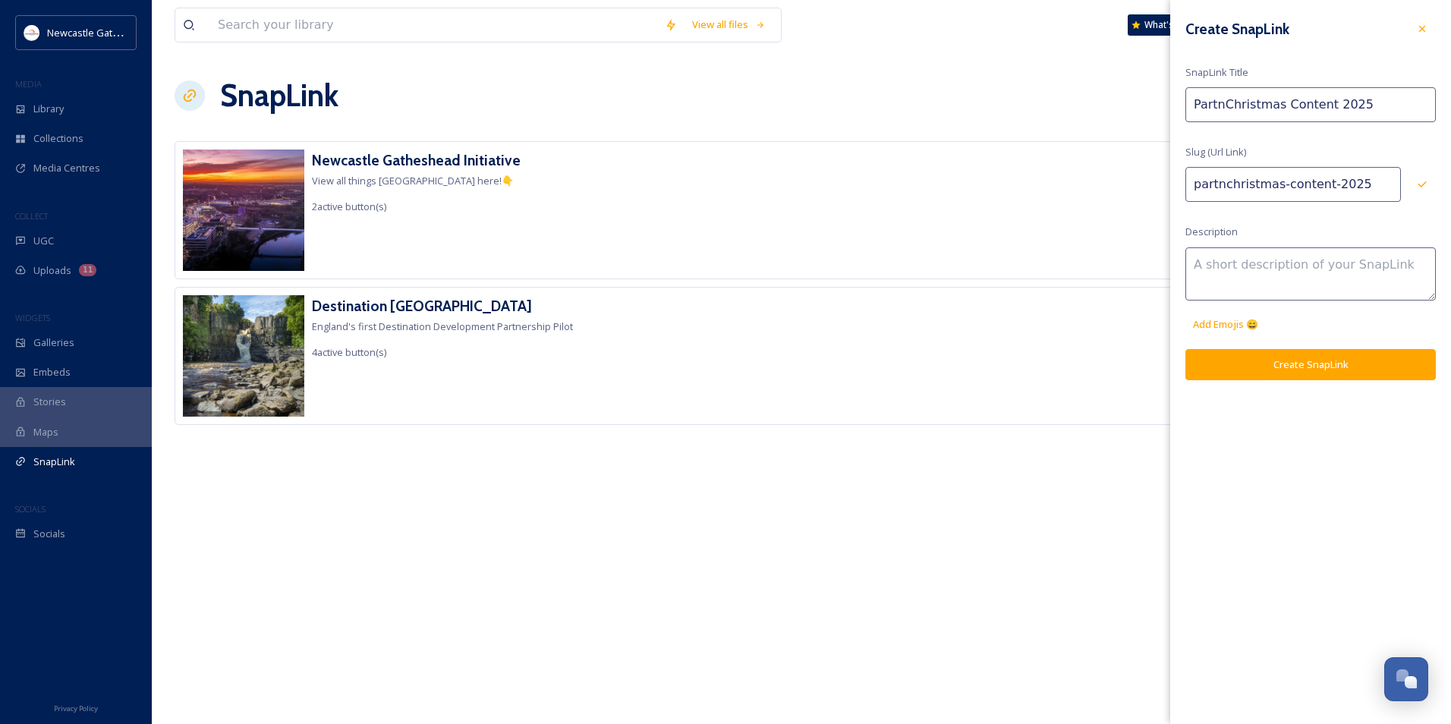
type input "PartneChristmas Content 2025"
type input "partnechristmas-content-2025"
type input "PartnerChristmas Content 2025"
type input "partnerchristmas-content-2025"
type input "Partner Christmas Content 2025"
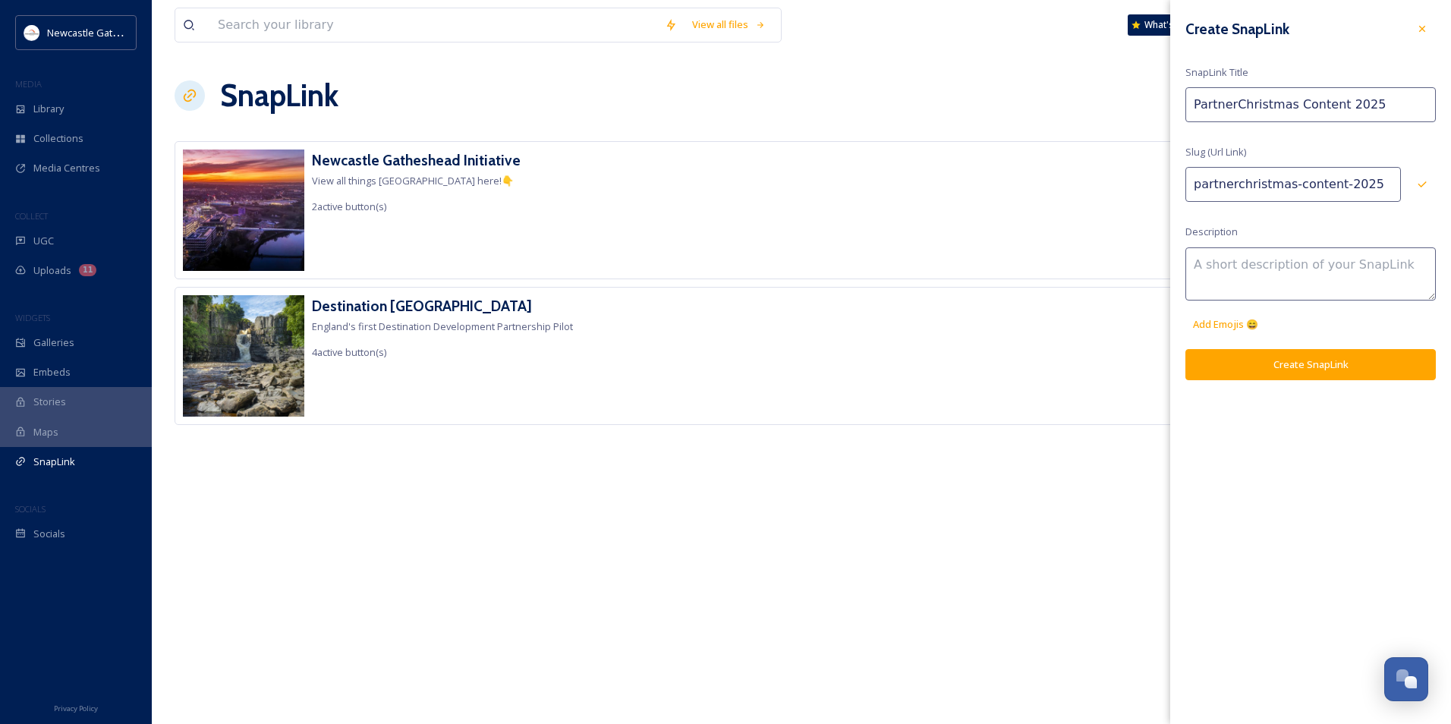
type input "partner-christmas-content-2025"
type input "Partner Christmas Content 2025"
click at [1326, 270] on textarea at bounding box center [1310, 273] width 250 height 53
type textarea "Christmas Content 2025"
click at [1243, 329] on span "Add Emojis 😄" at bounding box center [1225, 324] width 65 height 14
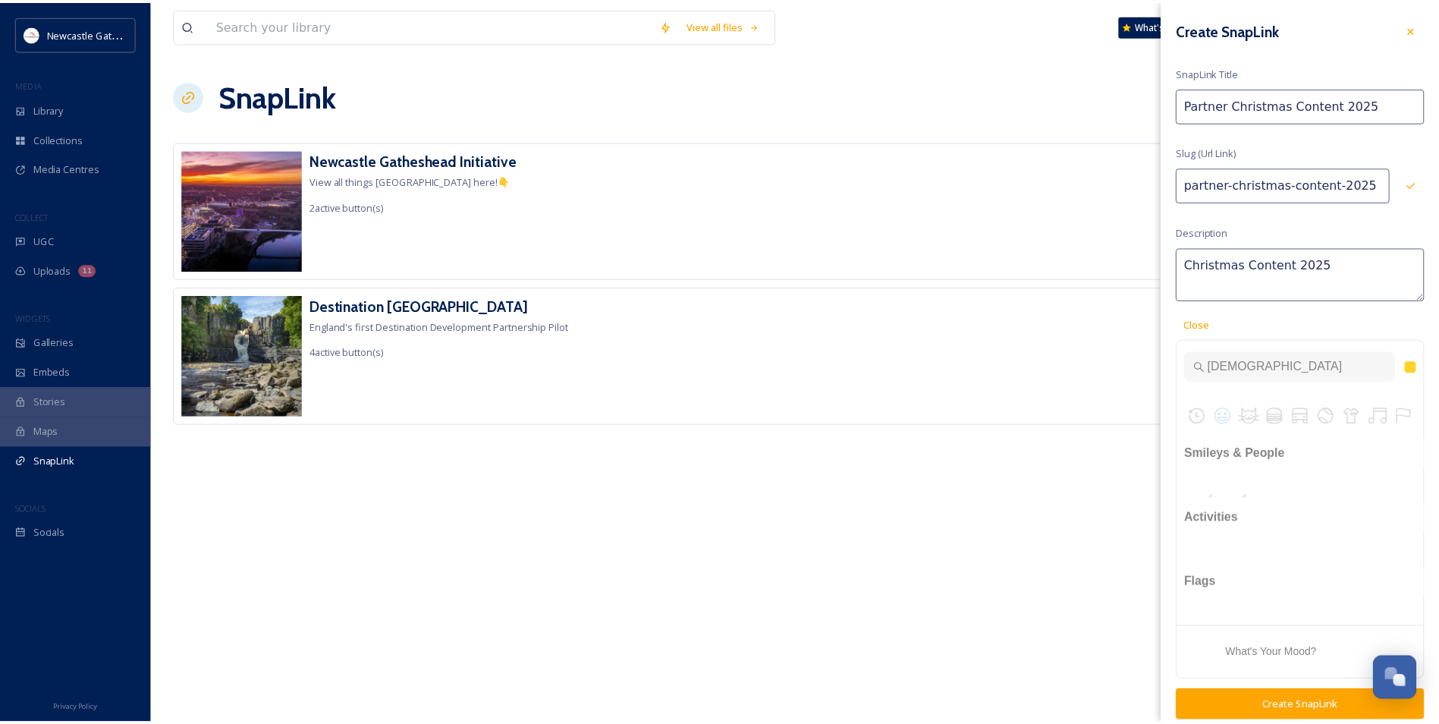
scroll to position [1, 0]
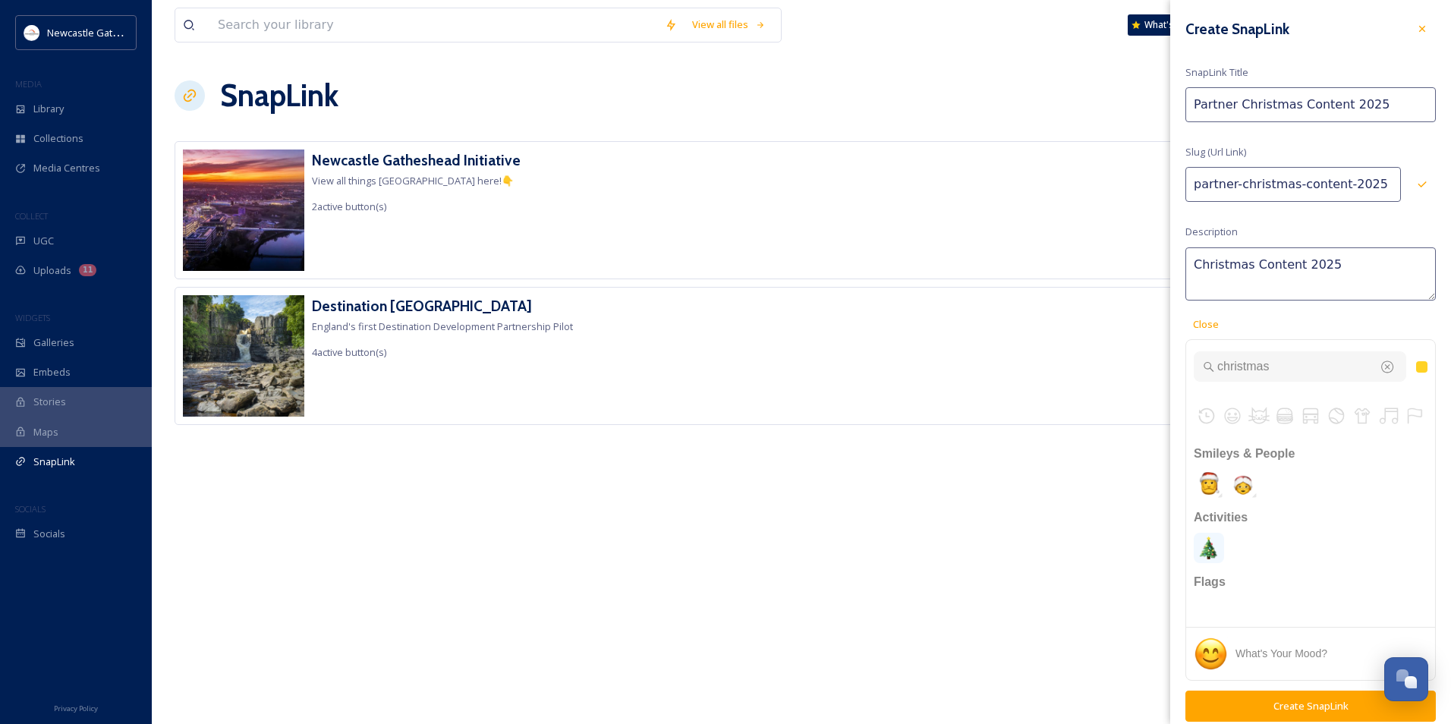
type input "christmas"
click at [1213, 551] on img "christmas tree" at bounding box center [1209, 548] width 30 height 30
type textarea "Christmas Content 2025 🎄"
click at [1349, 282] on textarea "Christmas Content 2025 🎄" at bounding box center [1310, 273] width 250 height 53
click at [1308, 705] on button "Create SnapLink" at bounding box center [1310, 705] width 250 height 31
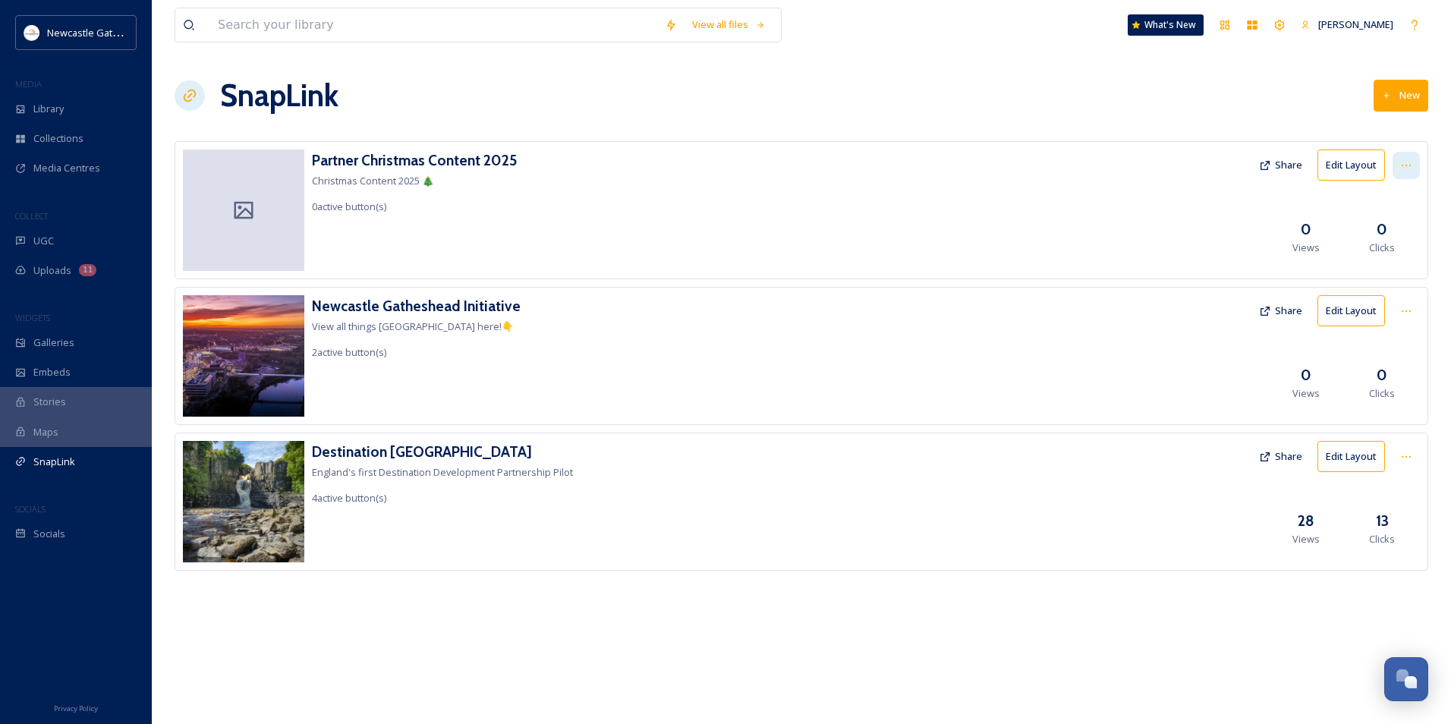
click at [1400, 173] on div at bounding box center [1405, 165] width 27 height 27
click at [1171, 203] on div "Partner Christmas Content 2025 Christmas Content 2025 🎄 0 active button(s) Shar…" at bounding box center [801, 210] width 1253 height 138
click at [1289, 159] on button "Share" at bounding box center [1280, 165] width 58 height 30
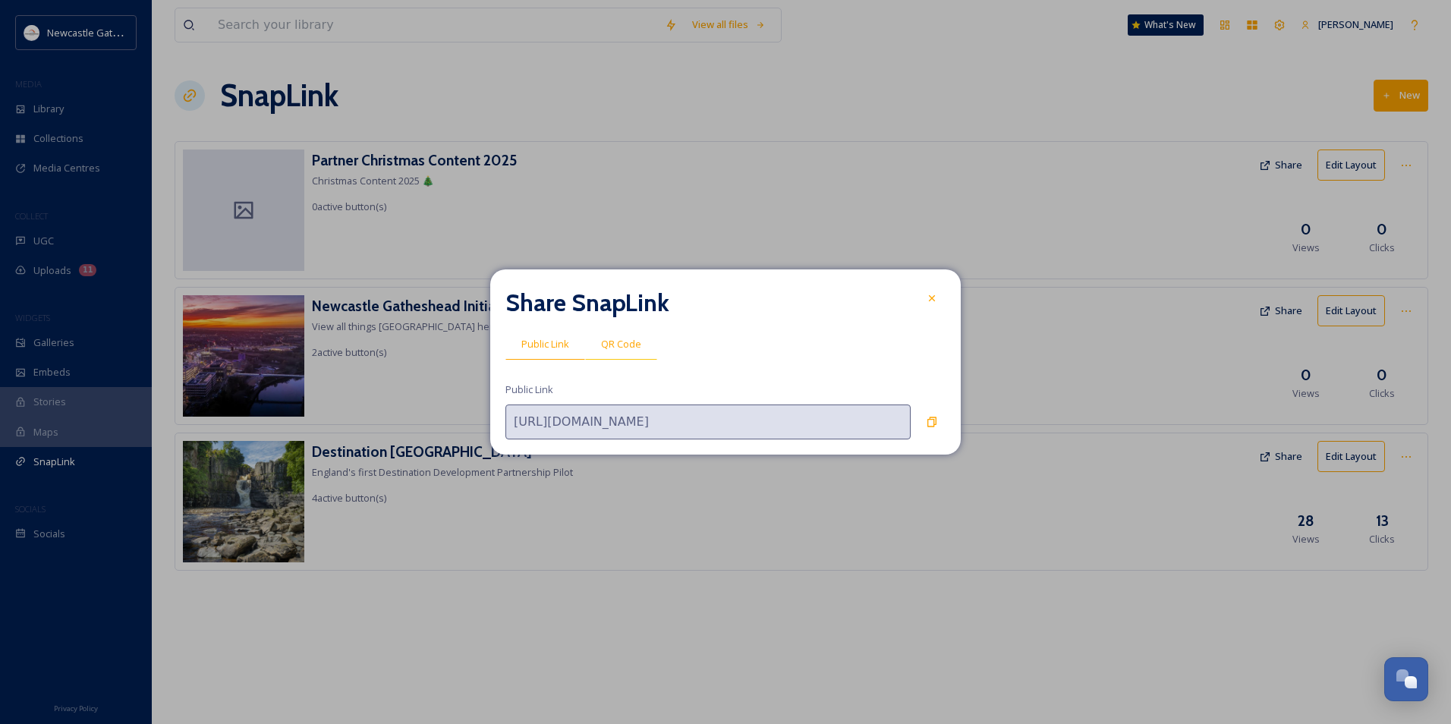
click at [632, 348] on span "QR Code" at bounding box center [621, 344] width 40 height 14
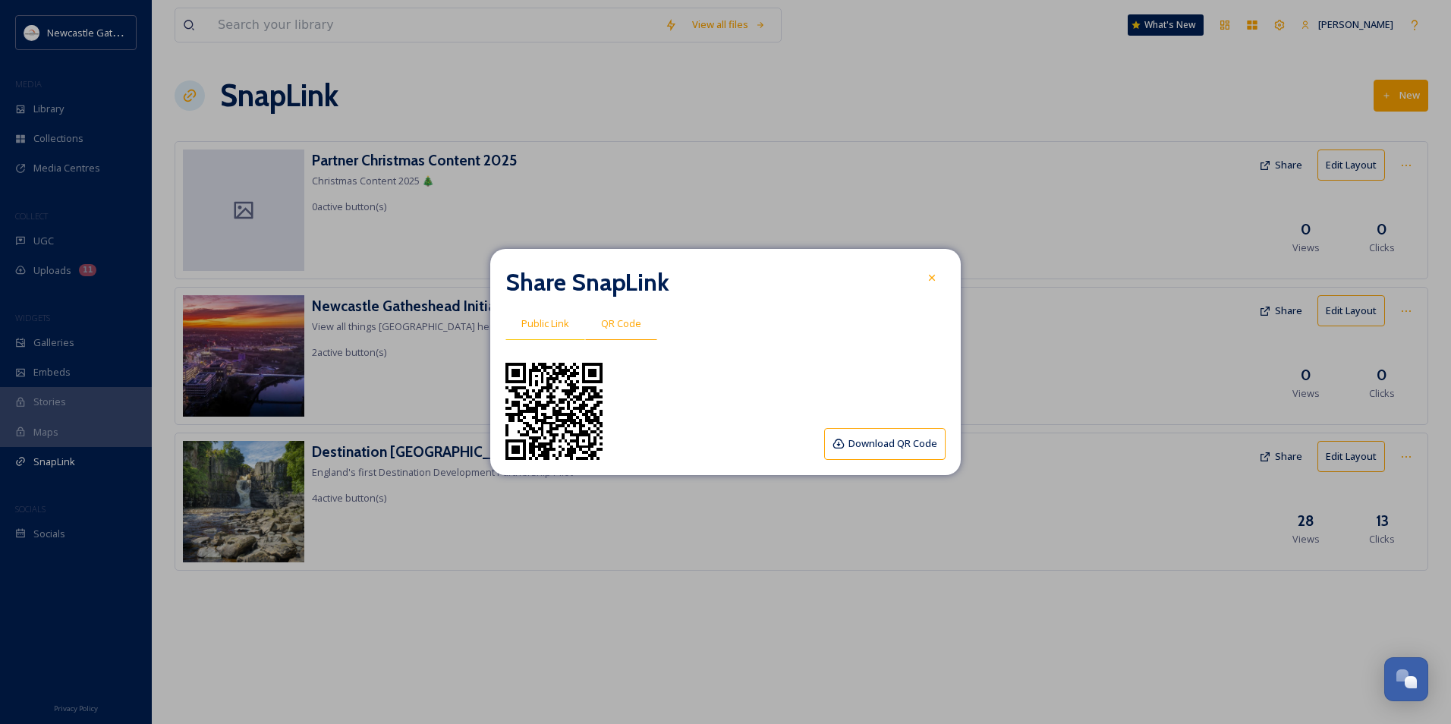
click at [564, 326] on span "Public Link" at bounding box center [545, 323] width 48 height 14
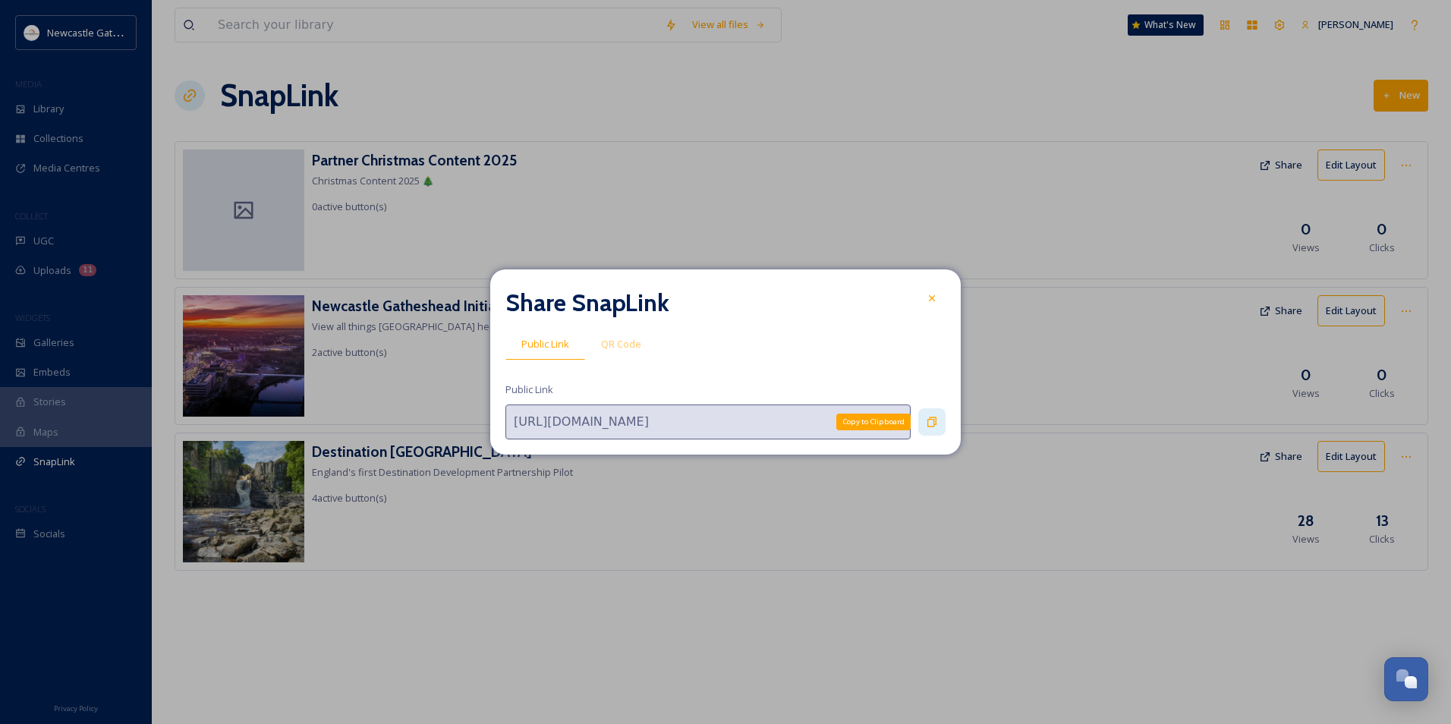
click at [940, 420] on div "Copy to Clipboard" at bounding box center [931, 421] width 27 height 27
click at [932, 301] on icon at bounding box center [932, 298] width 12 height 12
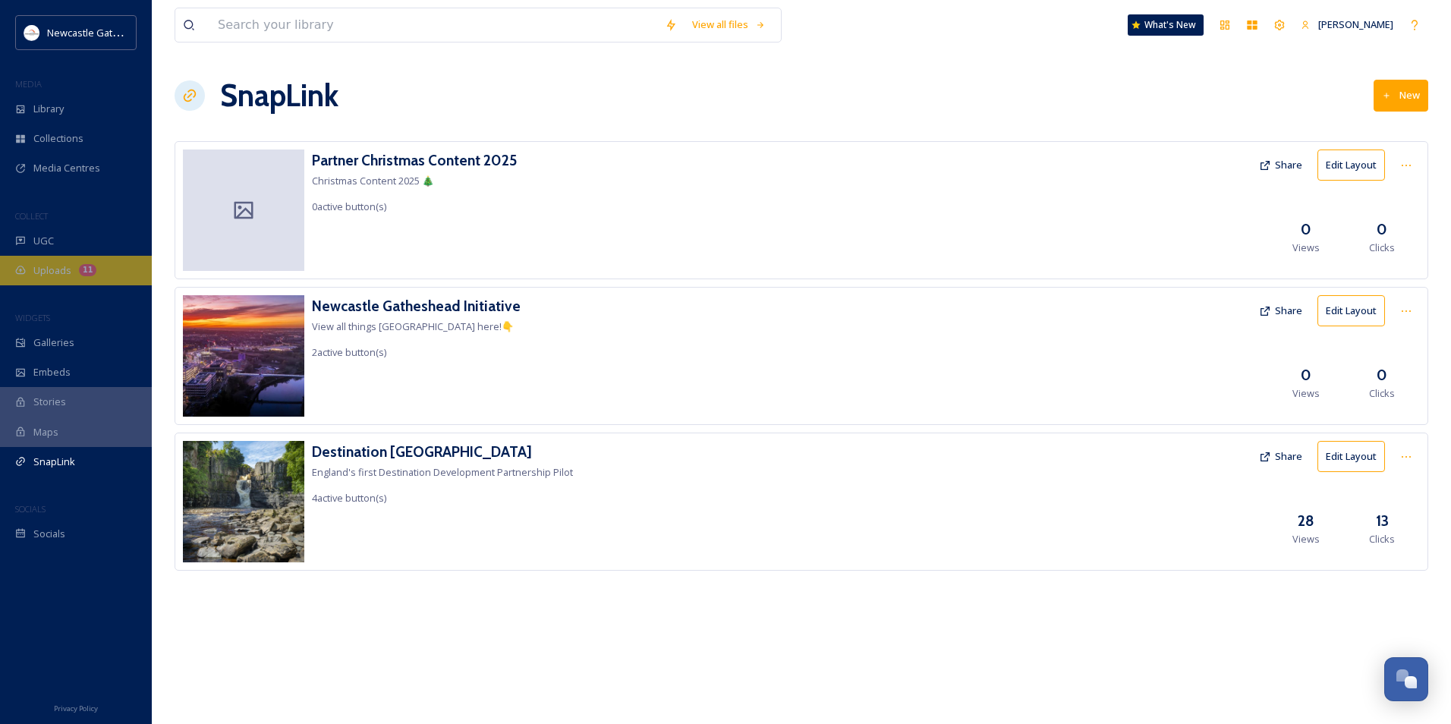
click at [81, 269] on div "11" at bounding box center [87, 270] width 17 height 12
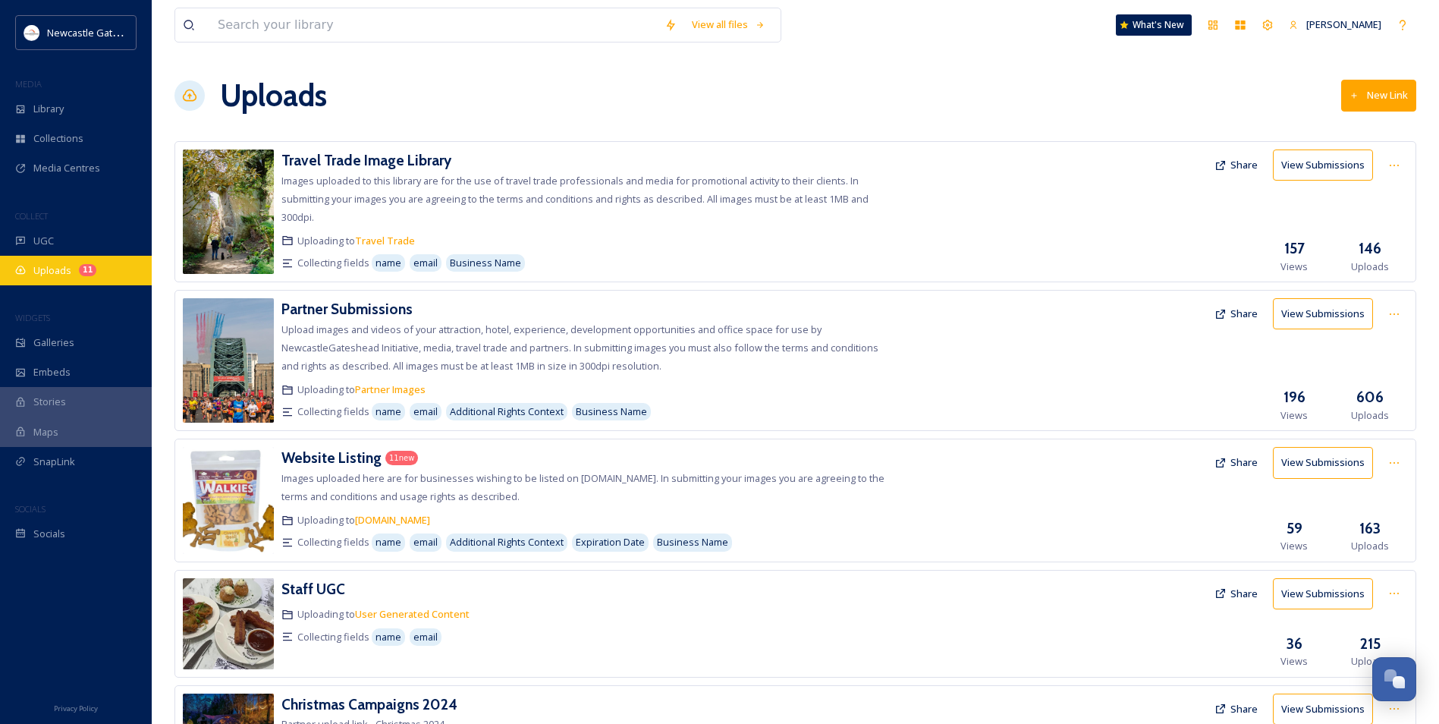
click at [77, 280] on div "Uploads 11" at bounding box center [76, 271] width 152 height 30
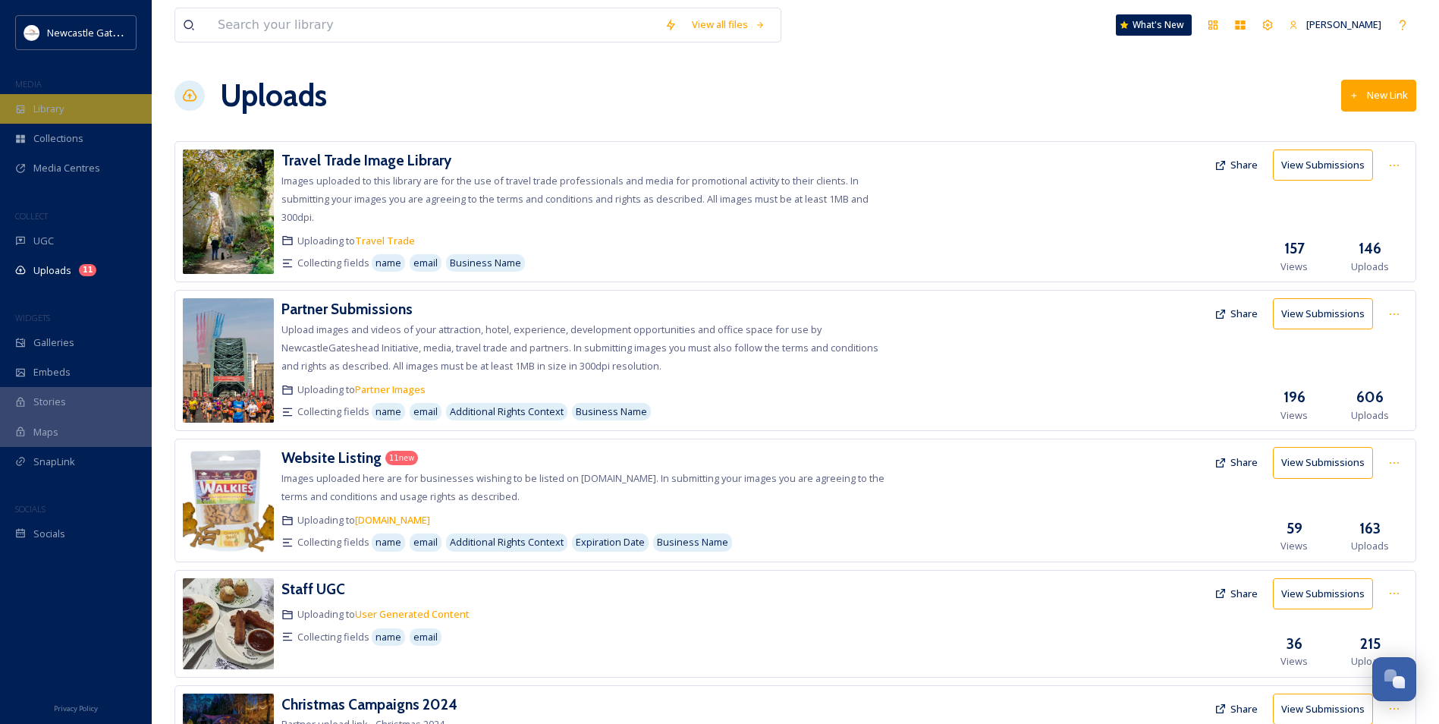
click at [80, 115] on div "Library" at bounding box center [76, 109] width 152 height 30
